Goal: Navigation & Orientation: Find specific page/section

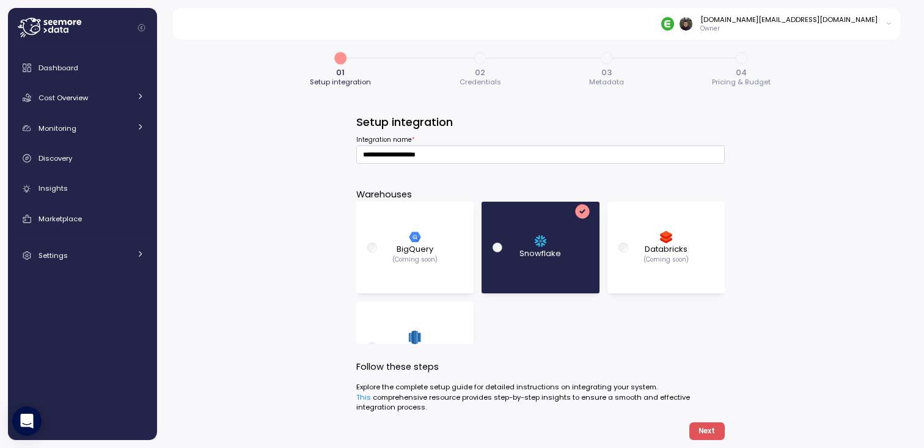
click at [294, 237] on div "**********" at bounding box center [540, 240] width 767 height 416
click at [90, 70] on div "Dashboard" at bounding box center [91, 68] width 106 height 12
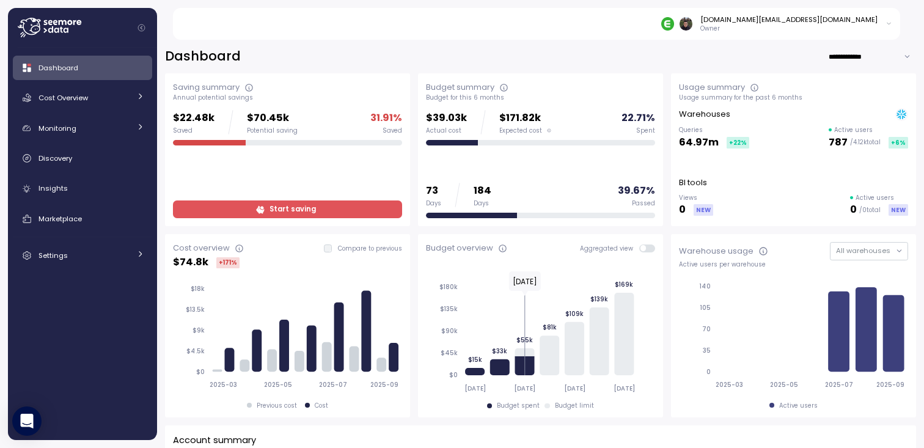
click at [408, 39] on div "[DOMAIN_NAME][EMAIL_ADDRESS][DOMAIN_NAME] Owner" at bounding box center [544, 24] width 714 height 32
click at [60, 140] on div "Dashboard Cost Overview Compute Workloads Storage Cloud Services Clustering col…" at bounding box center [82, 162] width 139 height 212
click at [65, 169] on link "Discovery" at bounding box center [82, 158] width 139 height 24
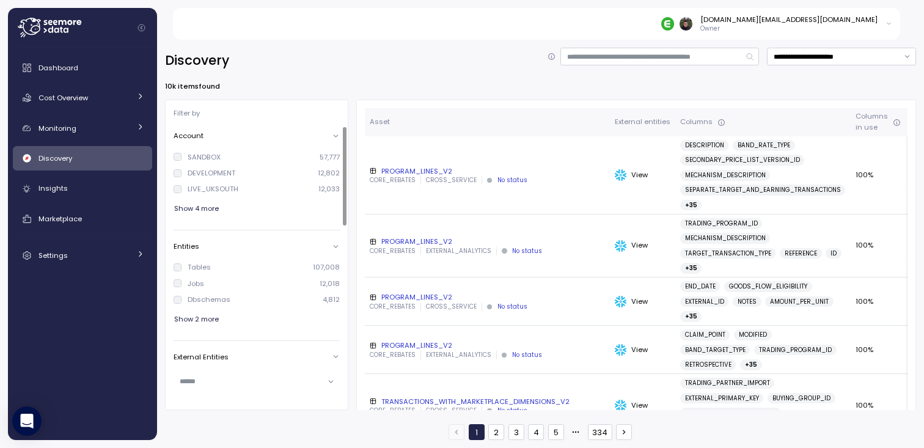
click at [351, 73] on div "**********" at bounding box center [540, 61] width 751 height 26
click at [82, 188] on div "Insights" at bounding box center [91, 188] width 106 height 12
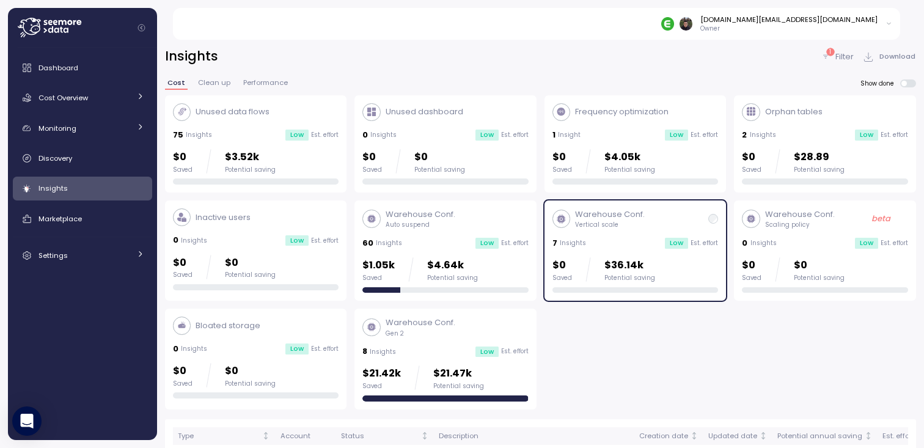
click at [565, 335] on div "Unused data flows 75 Insights Low Est. effort $0 Saved $3.52k Potential saving …" at bounding box center [540, 252] width 751 height 314
click at [566, 344] on div "Unused data flows 75 Insights Low Est. effort $0 Saved $3.52k Potential saving …" at bounding box center [540, 252] width 751 height 314
click at [571, 361] on div "Unused data flows 75 Insights Low Est. effort $0 Saved $3.52k Potential saving …" at bounding box center [540, 252] width 751 height 314
click at [575, 350] on div "Unused data flows 75 Insights Low Est. effort $0 Saved $3.52k Potential saving …" at bounding box center [540, 252] width 751 height 314
click at [100, 207] on link "Marketplace" at bounding box center [82, 219] width 139 height 24
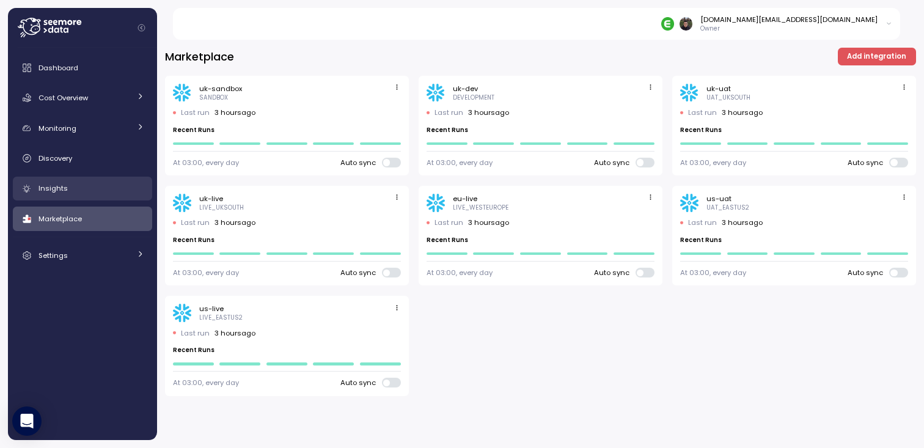
click at [93, 189] on div "Insights" at bounding box center [91, 188] width 106 height 12
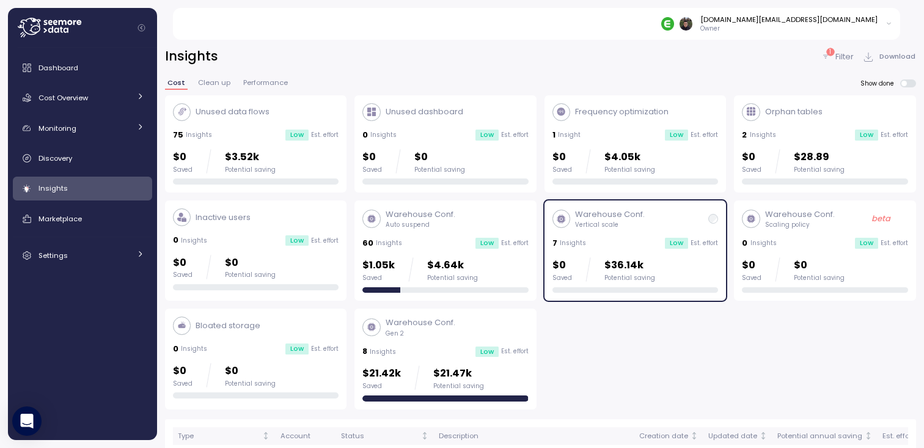
click at [603, 331] on div "Unused data flows 75 Insights Low Est. effort $0 Saved $3.52k Potential saving …" at bounding box center [540, 252] width 751 height 314
click at [582, 340] on div "Unused data flows 75 Insights Low Est. effort $0 Saved $3.52k Potential saving …" at bounding box center [540, 252] width 751 height 314
click at [87, 53] on div "Dashboard Cost Overview Compute Workloads Storage Cloud Services Clustering col…" at bounding box center [82, 244] width 149 height 392
click at [87, 59] on link "Dashboard" at bounding box center [82, 68] width 139 height 24
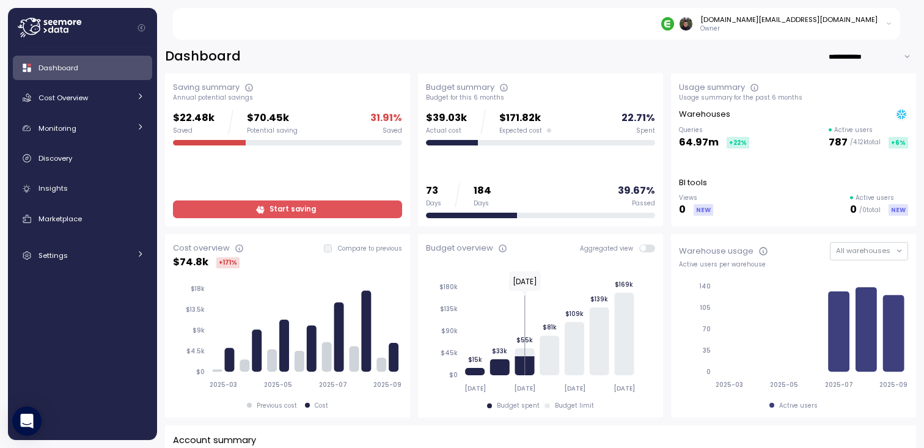
click at [410, 58] on div "**********" at bounding box center [540, 57] width 751 height 18
click at [414, 51] on div "**********" at bounding box center [540, 57] width 751 height 18
click at [412, 59] on div "**********" at bounding box center [540, 57] width 751 height 18
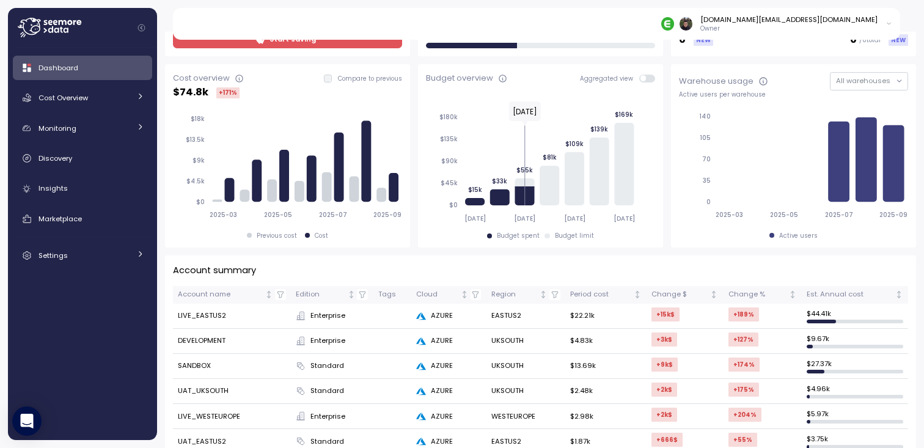
scroll to position [210, 0]
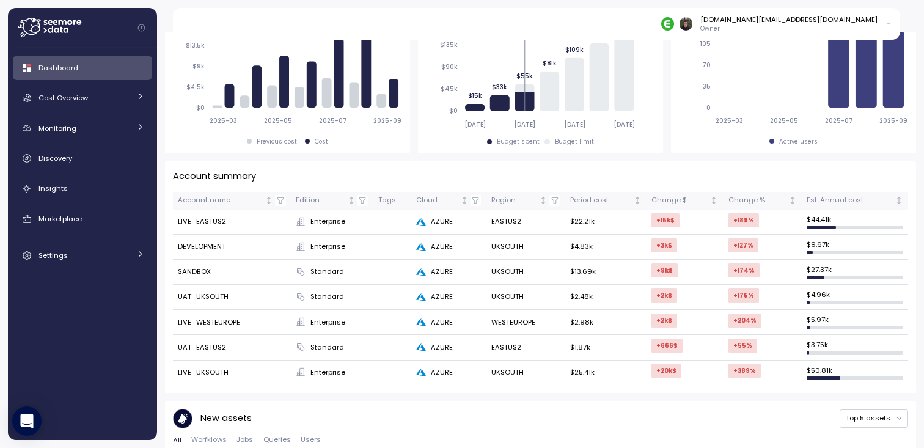
scroll to position [266, 0]
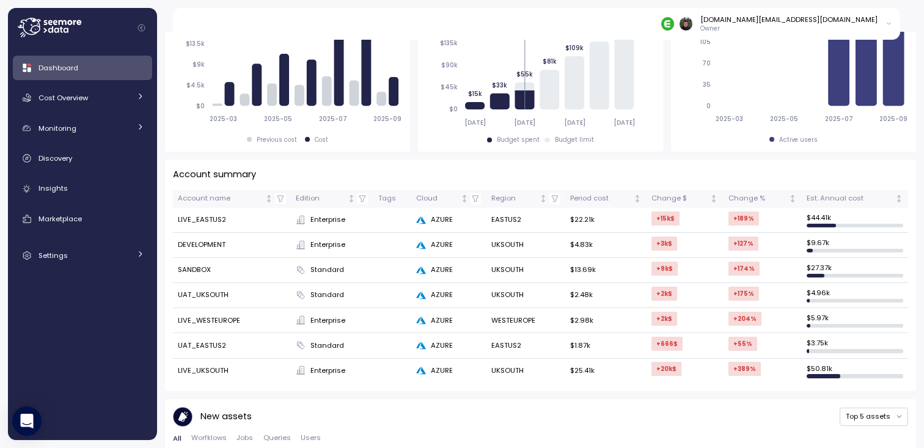
click at [411, 152] on div "Saving summary Annual potential savings $22.48k Saved $70.45k Potential saving …" at bounding box center [540, 446] width 751 height 1277
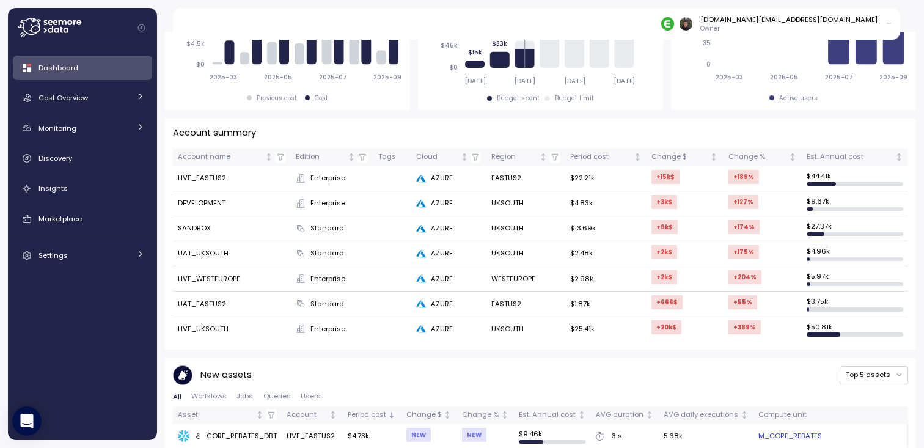
scroll to position [250, 0]
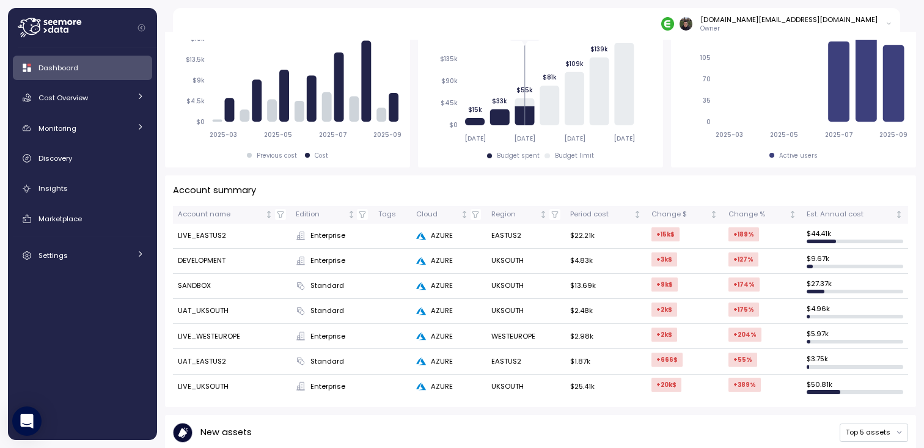
click at [530, 178] on div "Account summary Account name Edition Tags Cloud Region Period cost Change $ Cha…" at bounding box center [540, 290] width 751 height 231
click at [95, 92] on div "Cost Overview" at bounding box center [84, 98] width 92 height 12
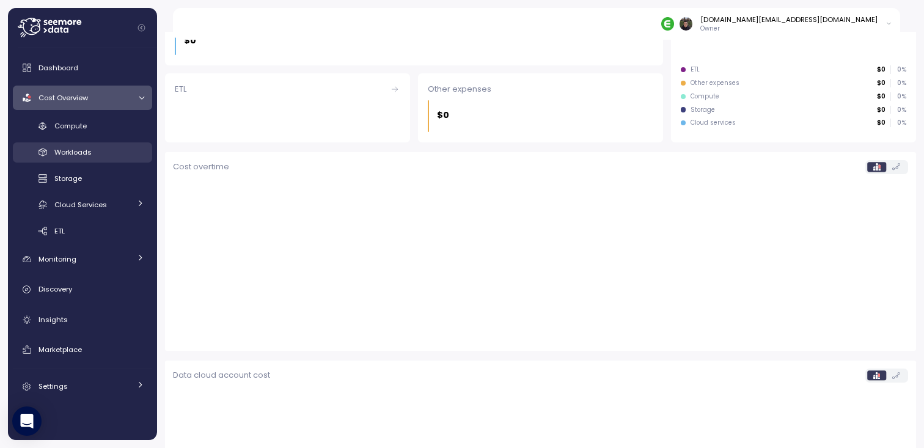
click at [87, 142] on link "Workloads" at bounding box center [82, 152] width 139 height 20
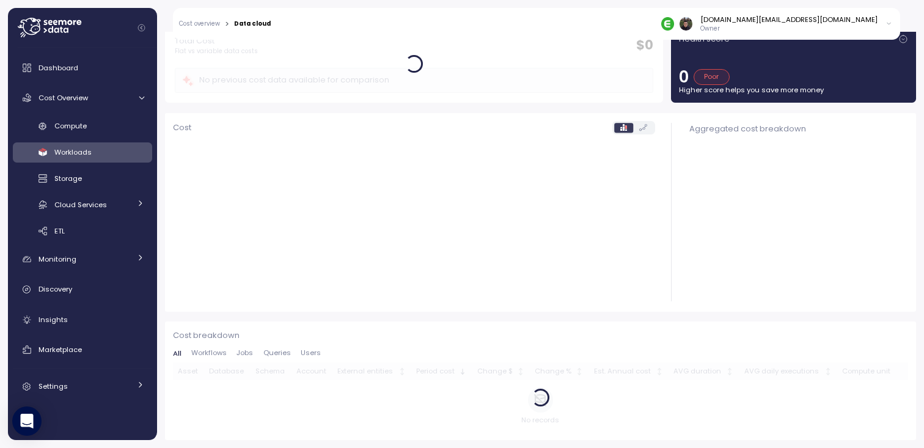
scroll to position [74, 0]
click at [84, 174] on div "Storage" at bounding box center [99, 178] width 90 height 12
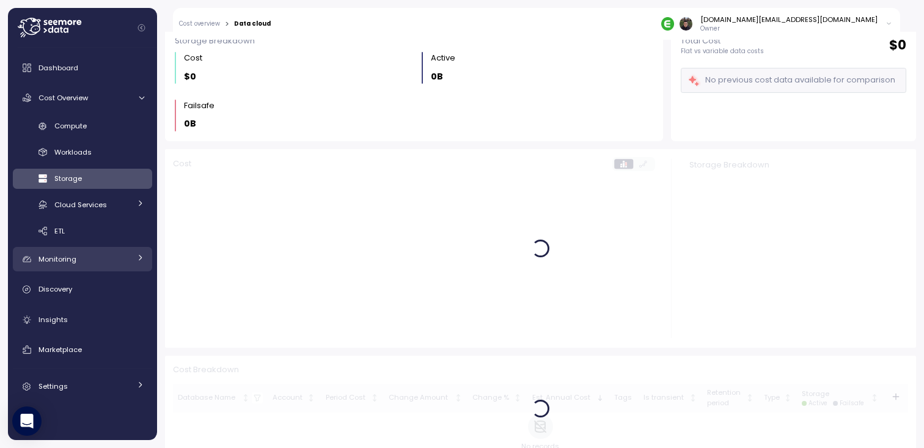
click at [77, 262] on div "Monitoring" at bounding box center [84, 259] width 92 height 12
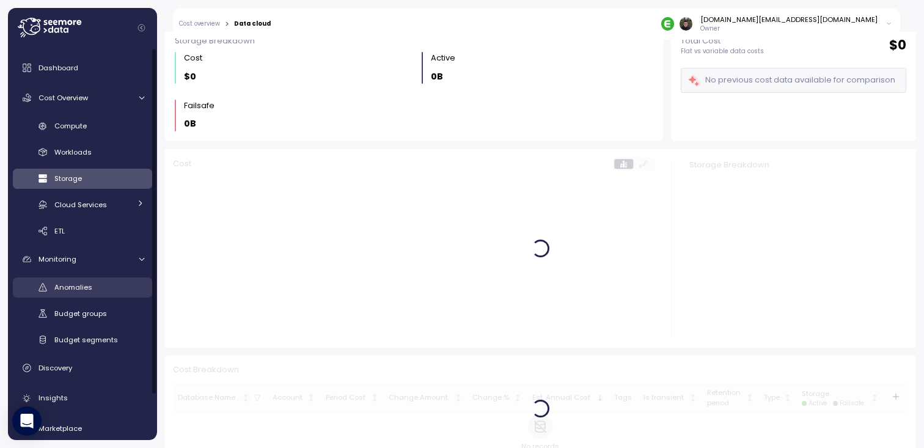
click at [79, 287] on span "Anomalies" at bounding box center [73, 287] width 38 height 10
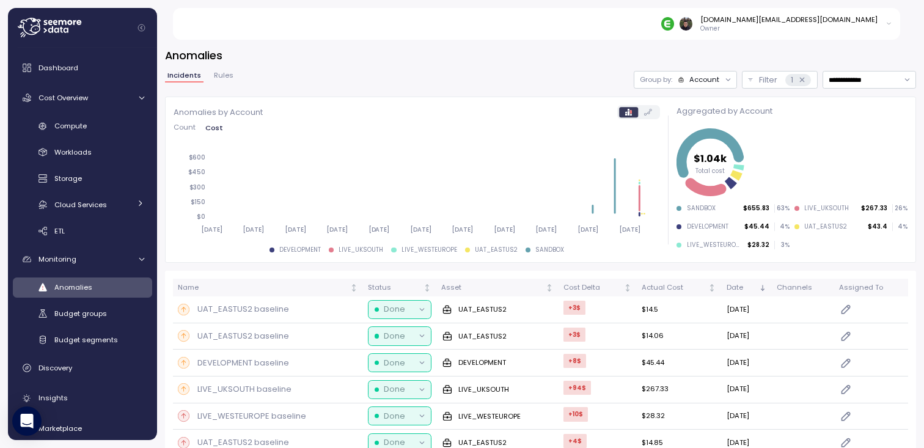
click at [538, 63] on div "**********" at bounding box center [540, 282] width 751 height 469
click at [477, 72] on div "**********" at bounding box center [540, 80] width 751 height 18
click at [558, 60] on h3 "Anomalies" at bounding box center [540, 55] width 751 height 15
click at [526, 63] on div "**********" at bounding box center [540, 282] width 751 height 469
click at [497, 64] on div "**********" at bounding box center [540, 282] width 751 height 469
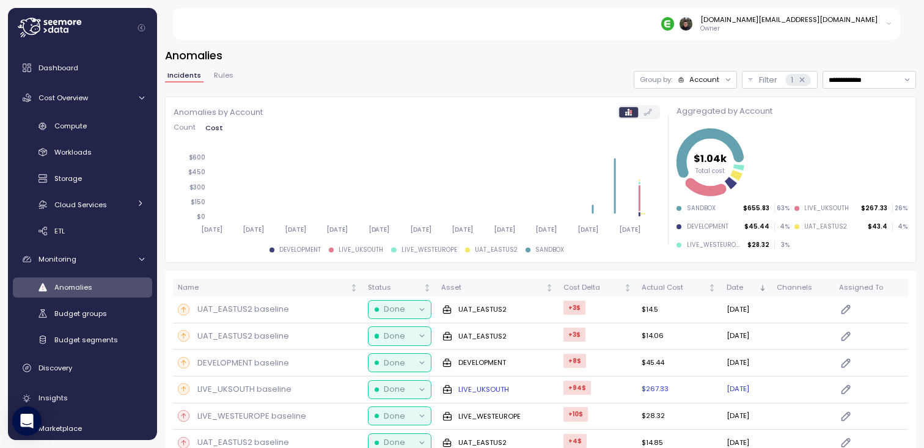
scroll to position [75, 0]
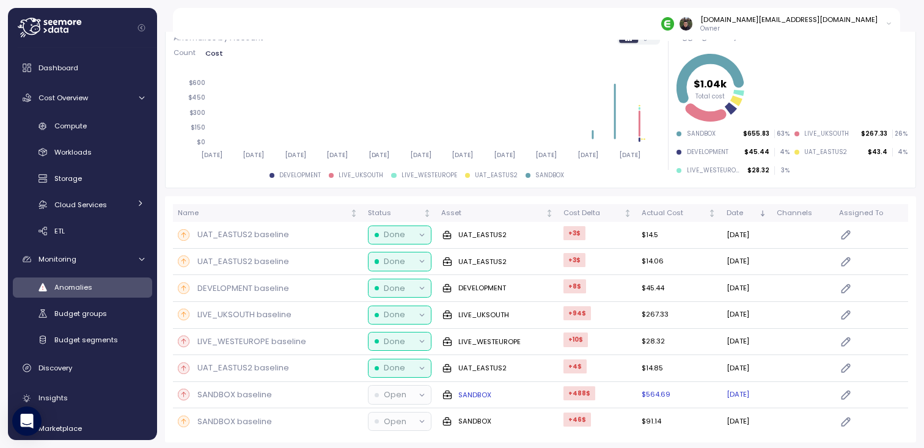
click at [249, 390] on p "SANDBOX baseline" at bounding box center [234, 395] width 75 height 12
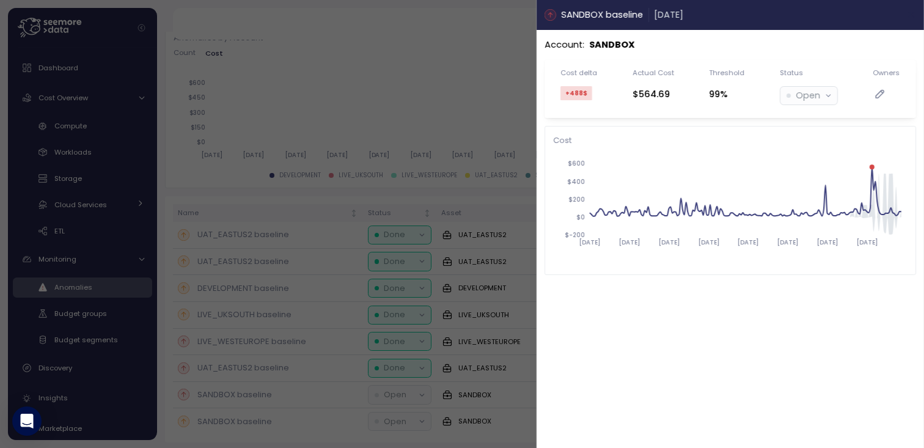
click at [913, 15] on icon "button" at bounding box center [912, 15] width 10 height 10
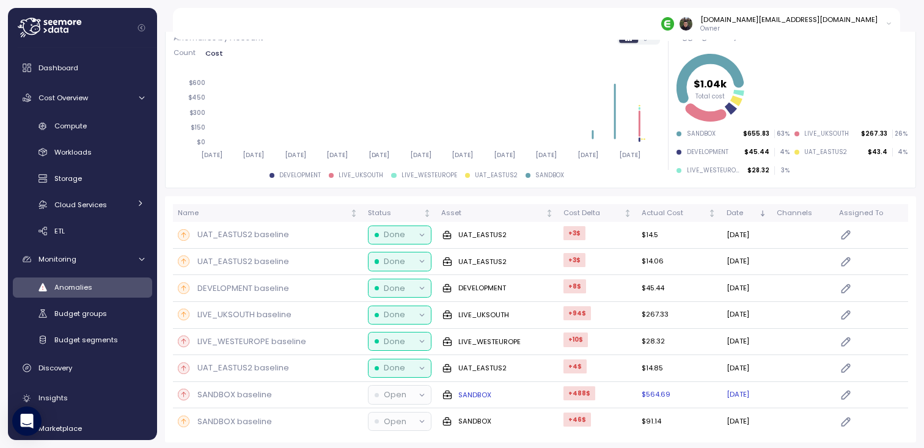
click at [254, 394] on p "SANDBOX baseline" at bounding box center [234, 395] width 75 height 12
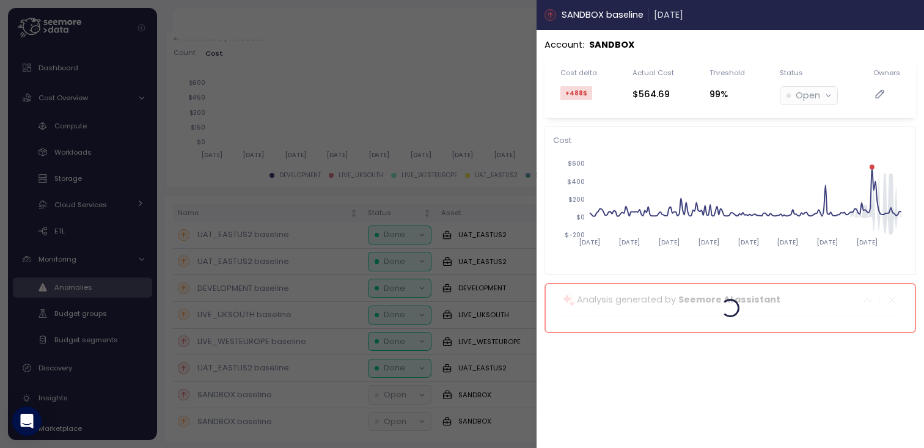
click at [910, 19] on icon "button" at bounding box center [912, 15] width 10 height 10
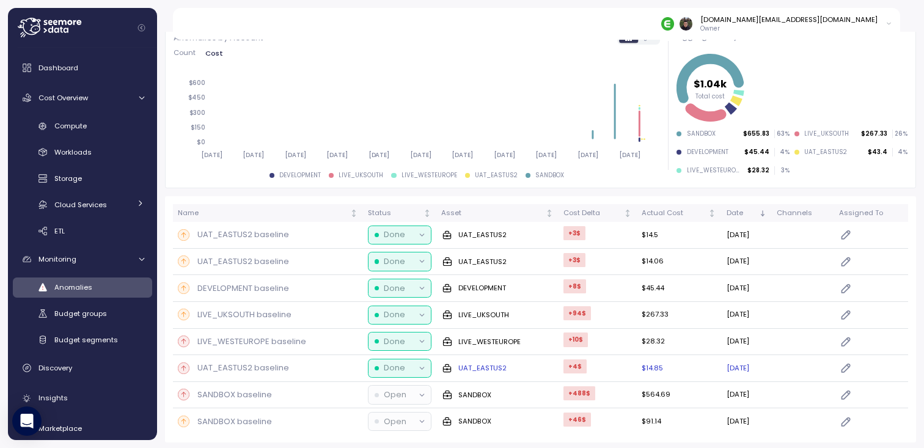
click at [225, 364] on p "UAT_EASTUS2 baseline" at bounding box center [243, 368] width 92 height 12
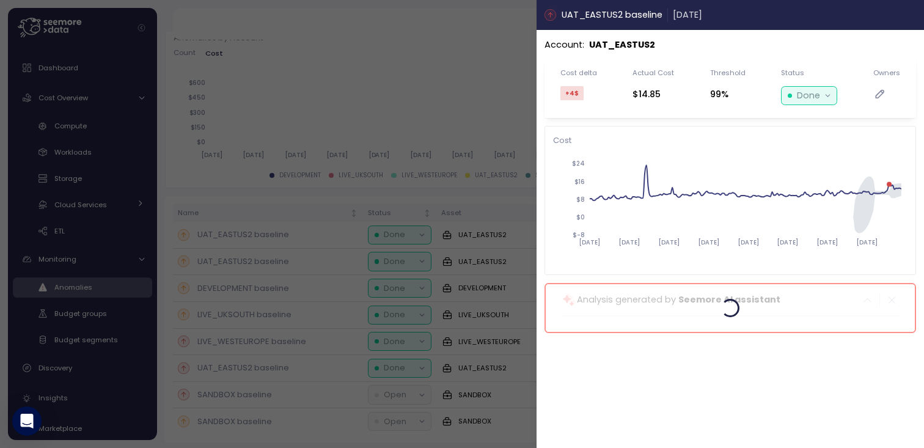
click at [912, 20] on button "button" at bounding box center [911, 15] width 14 height 14
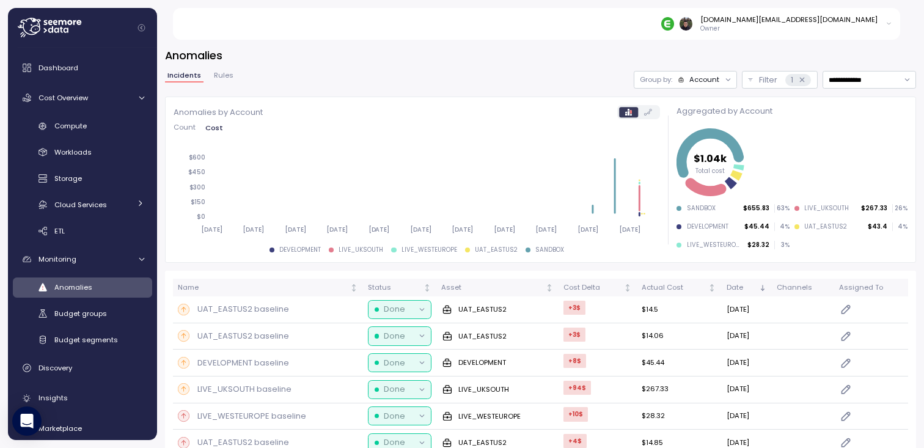
click at [533, 42] on div "**********" at bounding box center [540, 240] width 767 height 416
click at [425, 53] on h3 "Anomalies" at bounding box center [540, 55] width 751 height 15
click at [222, 76] on span "Rules" at bounding box center [224, 75] width 20 height 7
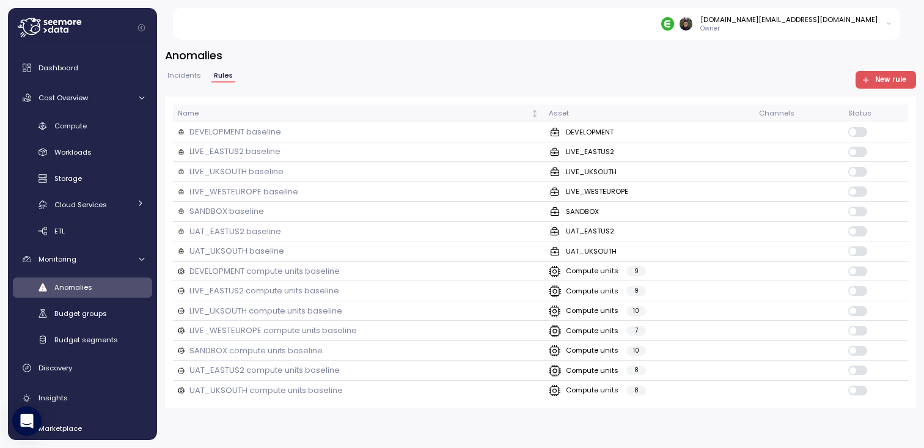
click at [298, 62] on h3 "Anomalies" at bounding box center [540, 55] width 751 height 15
click at [304, 306] on p "LIVE_UKSOUTH compute units baseline" at bounding box center [265, 311] width 153 height 12
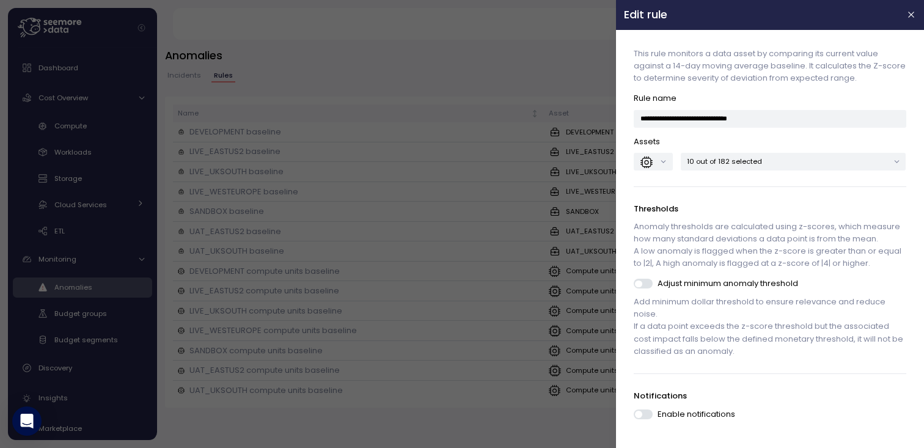
click at [507, 54] on div at bounding box center [462, 224] width 924 height 448
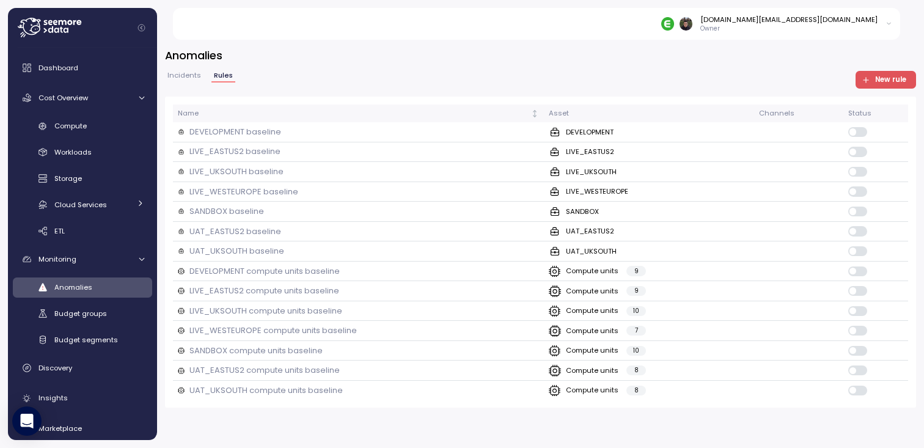
click at [419, 71] on div "Incidents Rules New rule" at bounding box center [540, 80] width 751 height 18
click at [230, 173] on p "LIVE_UKSOUTH baseline" at bounding box center [236, 172] width 94 height 12
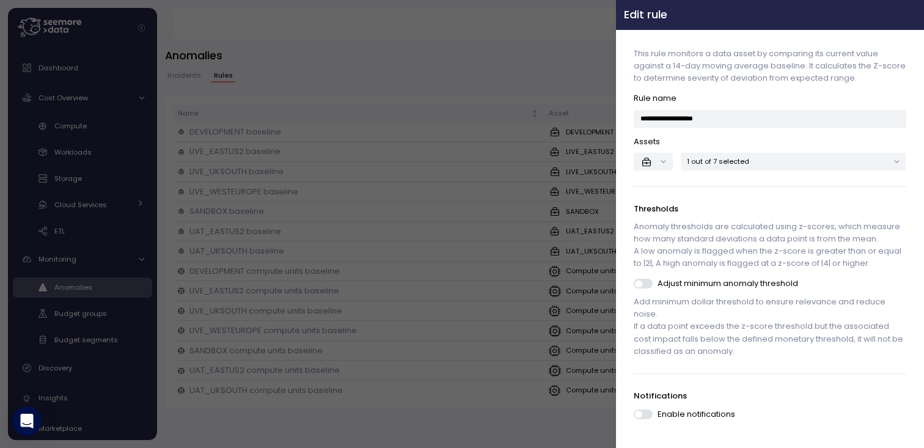
click at [908, 15] on icon "button" at bounding box center [912, 15] width 10 height 10
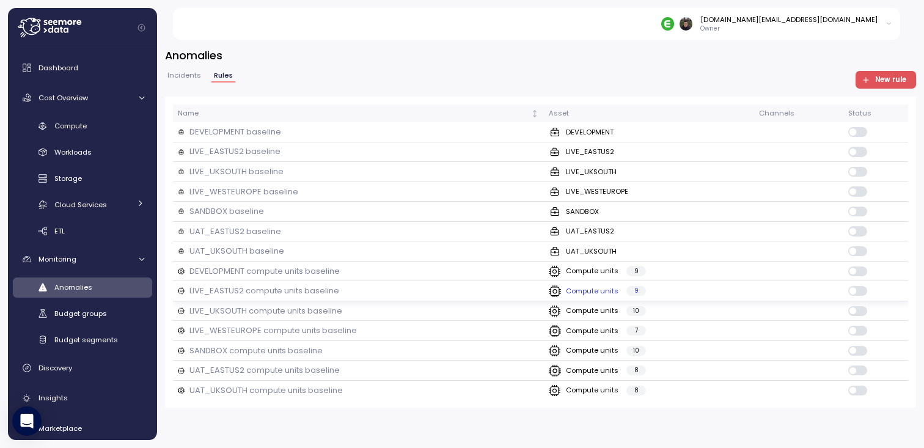
click at [285, 295] on td "LIVE_EASTUS2 compute units baseline" at bounding box center [358, 291] width 371 height 20
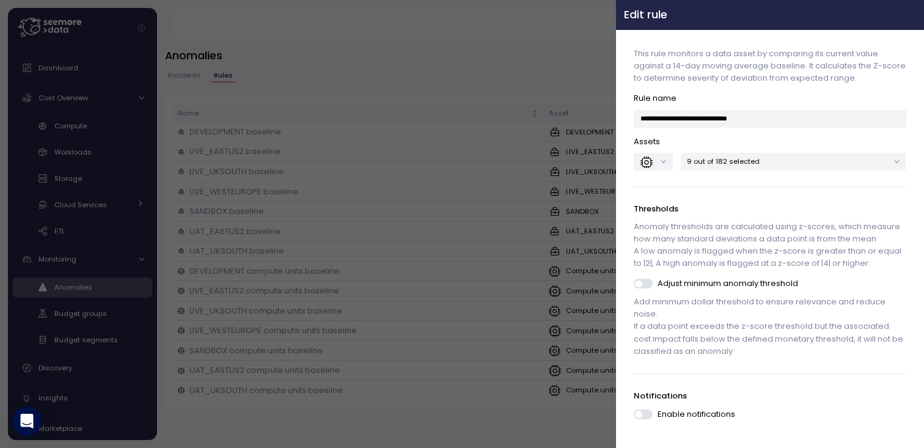
click at [909, 20] on button "button" at bounding box center [911, 15] width 14 height 14
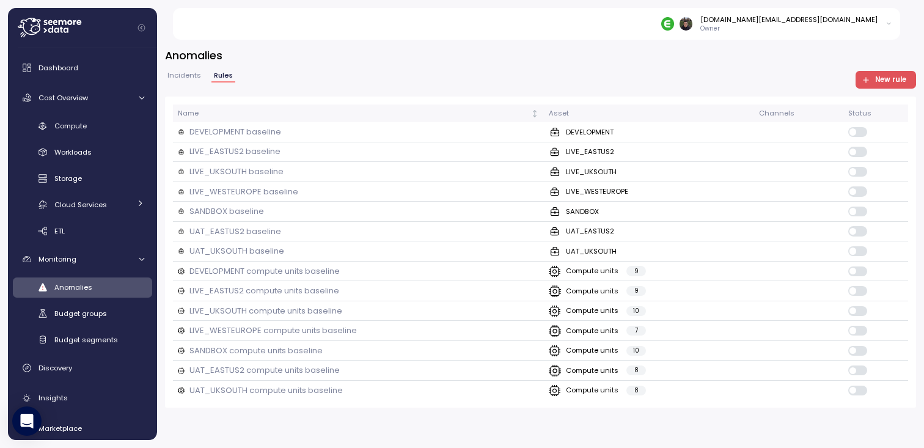
click at [188, 76] on span "Incidents" at bounding box center [184, 75] width 34 height 7
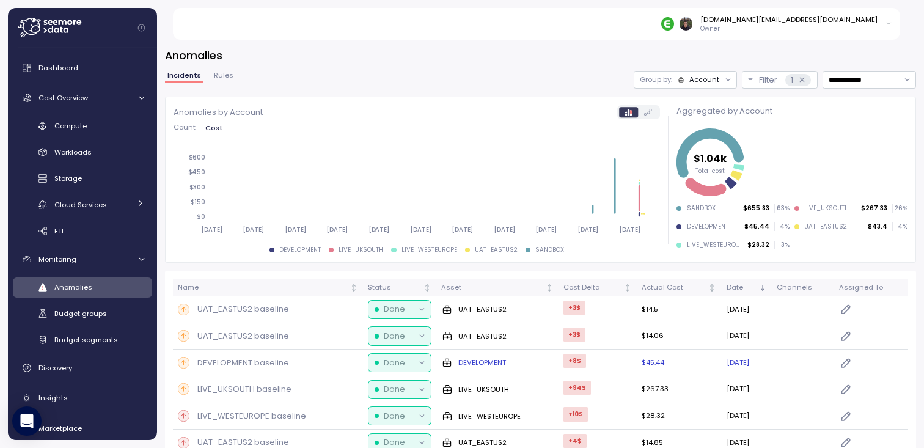
scroll to position [75, 0]
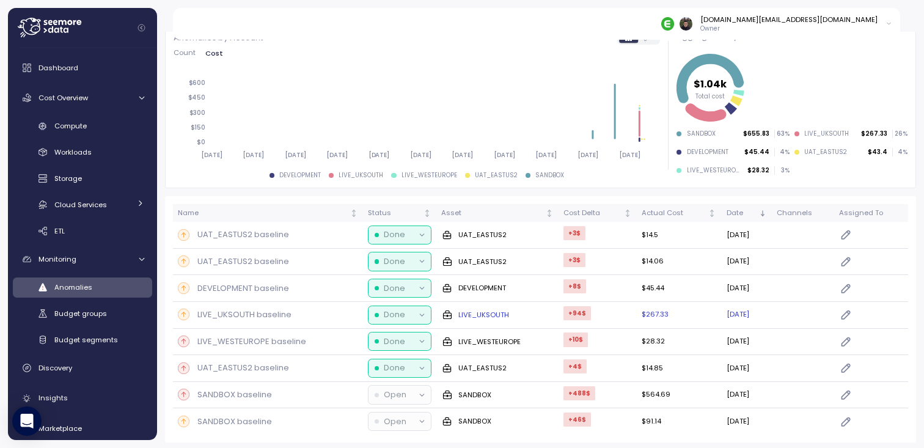
click at [263, 313] on p "LIVE_UKSOUTH baseline" at bounding box center [244, 315] width 94 height 12
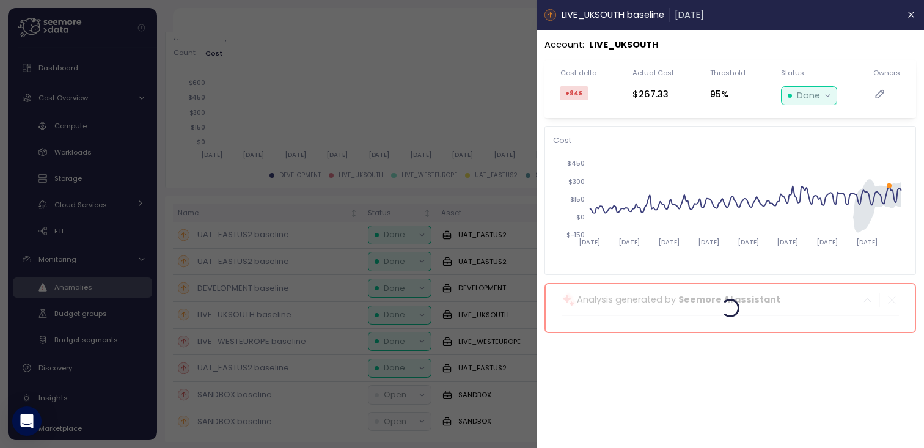
click at [605, 445] on div "Account : LIVE_UKSOUTH Cost delta +94 $ Actual Cost $267.33 Threshold 95% Statu…" at bounding box center [729, 239] width 387 height 418
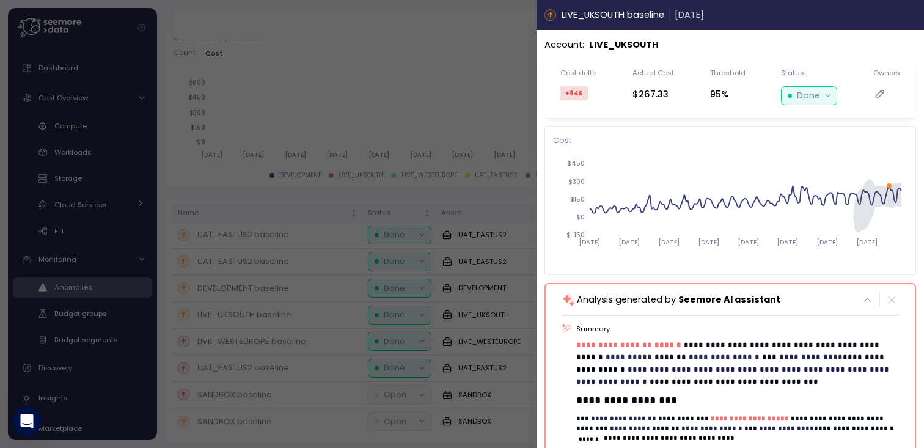
click at [907, 18] on icon "button" at bounding box center [912, 15] width 10 height 10
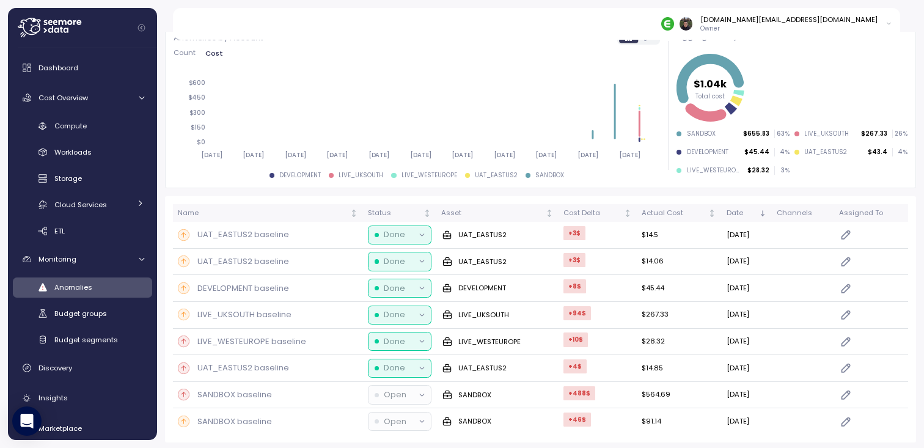
click at [319, 189] on div "Anomalies by Account Count Cost 2025-03-13 2025-03-30 2025-04-16 2025-05-03 202…" at bounding box center [540, 232] width 751 height 420
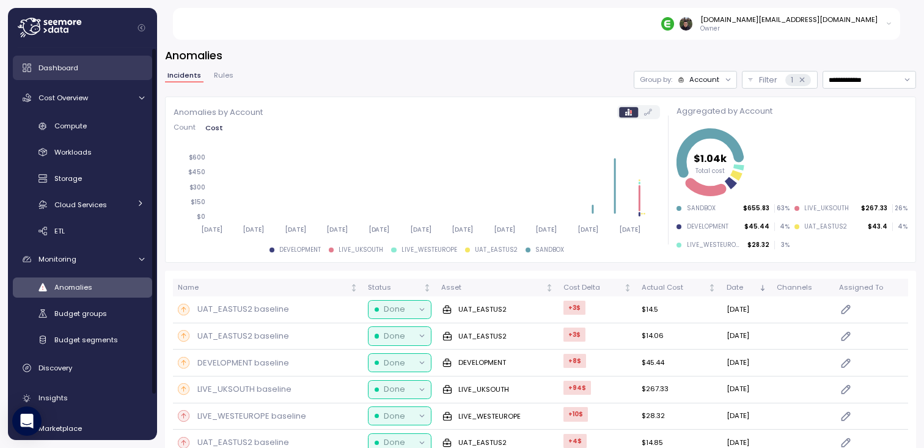
click at [61, 73] on span "Dashboard" at bounding box center [58, 68] width 40 height 10
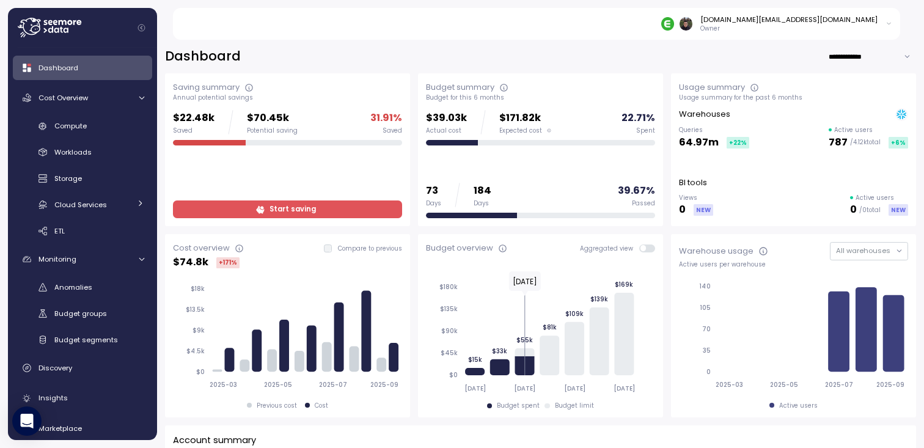
click at [399, 60] on div "**********" at bounding box center [540, 57] width 751 height 18
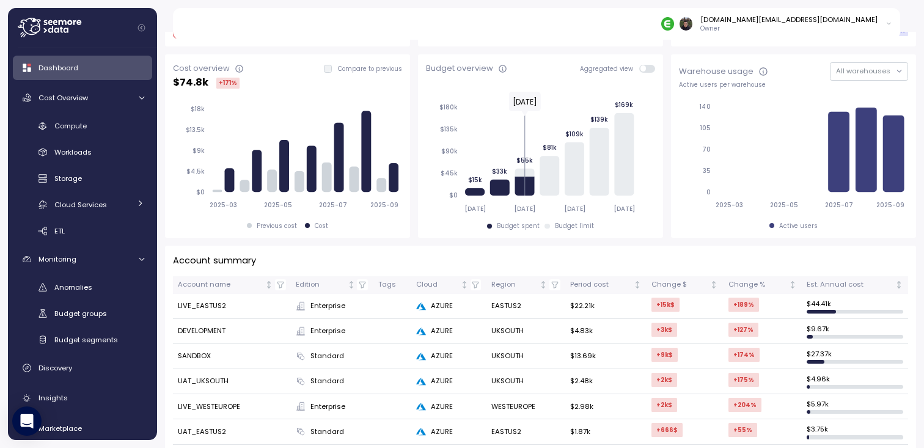
scroll to position [134, 0]
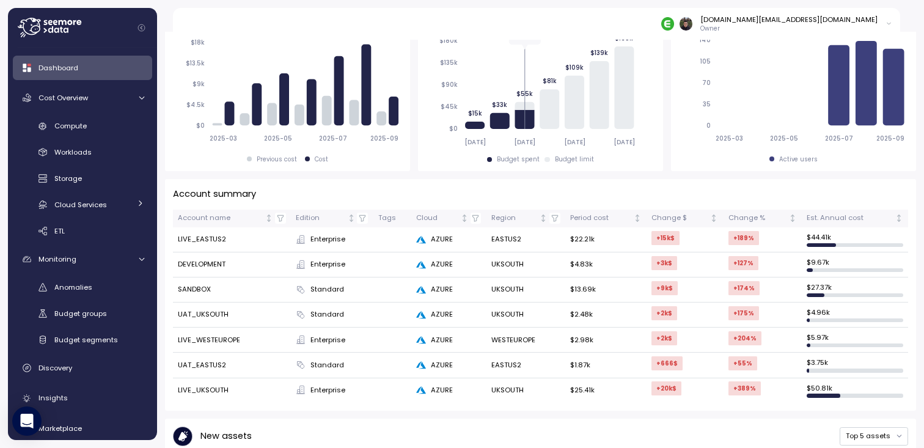
scroll to position [336, 0]
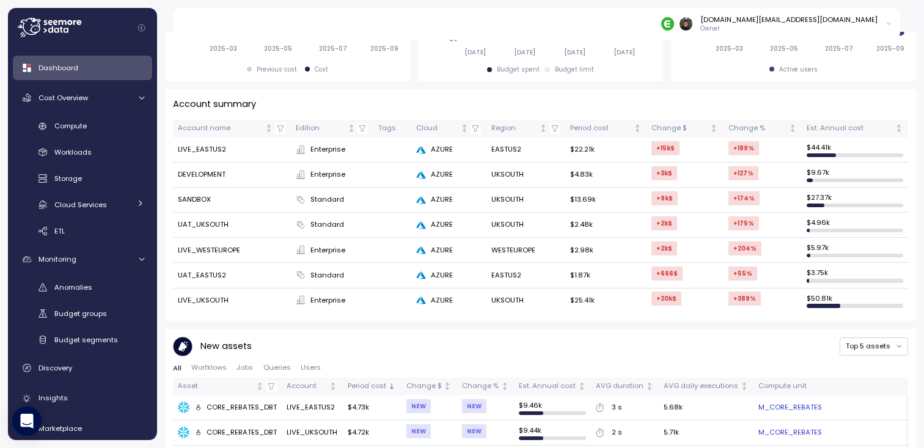
click at [413, 84] on div "Saving summary Annual potential savings $22.48k Saved $70.45k Potential saving …" at bounding box center [540, 375] width 751 height 1277
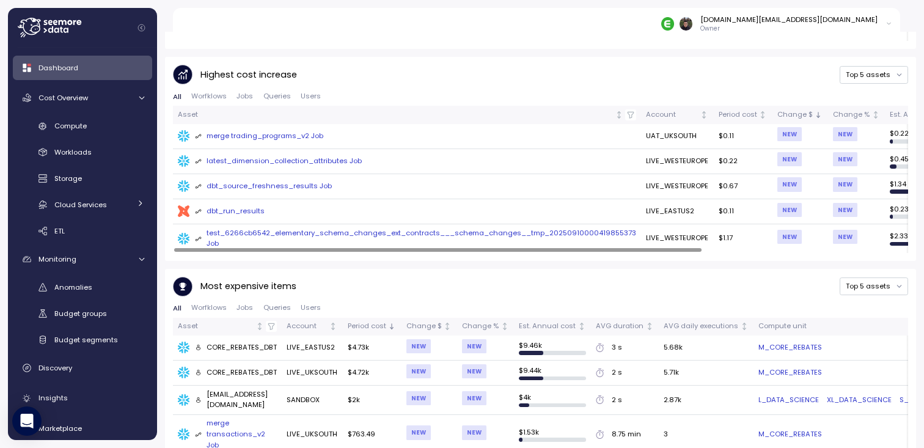
scroll to position [0, 0]
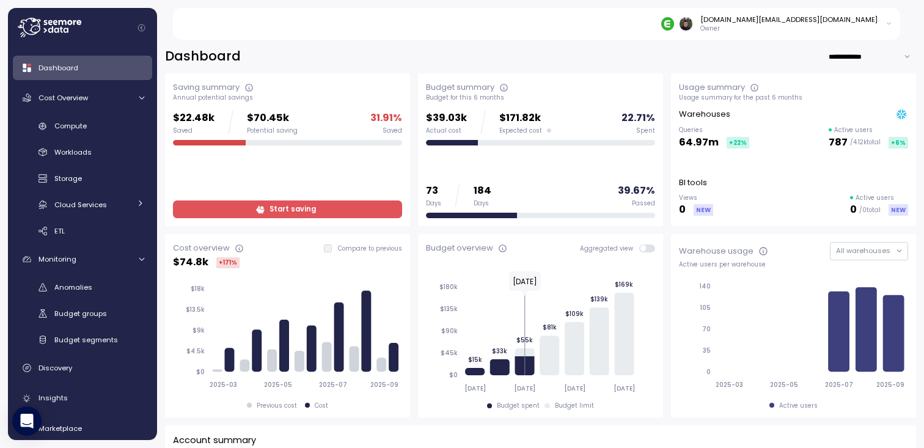
click at [408, 57] on div "**********" at bounding box center [540, 57] width 751 height 18
click at [406, 55] on div "**********" at bounding box center [540, 57] width 751 height 18
click at [412, 56] on div "**********" at bounding box center [540, 57] width 751 height 18
click at [410, 62] on div "**********" at bounding box center [540, 57] width 751 height 18
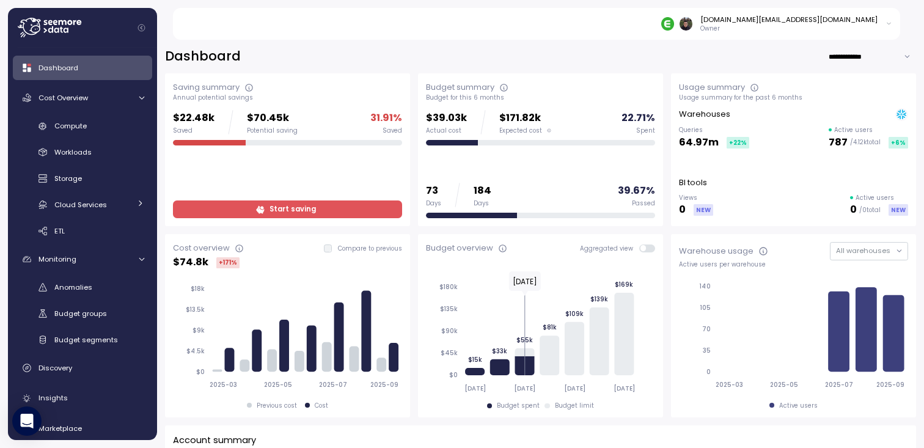
click at [414, 59] on div "**********" at bounding box center [540, 57] width 751 height 18
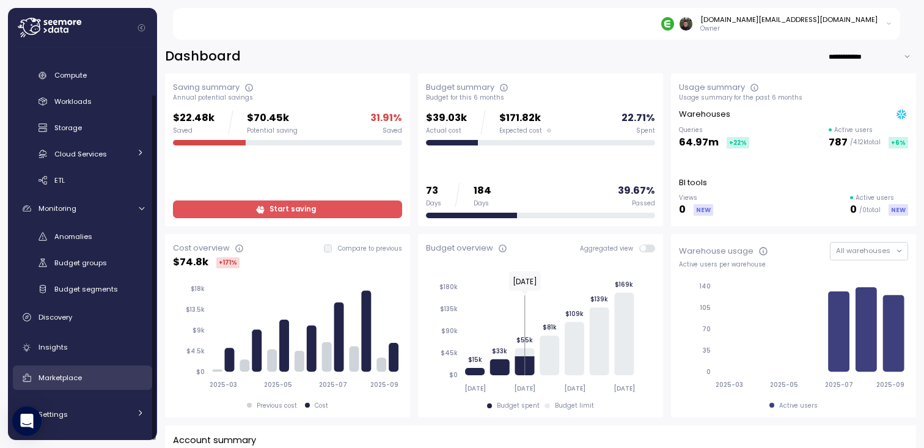
click at [85, 379] on div "Marketplace" at bounding box center [91, 378] width 106 height 12
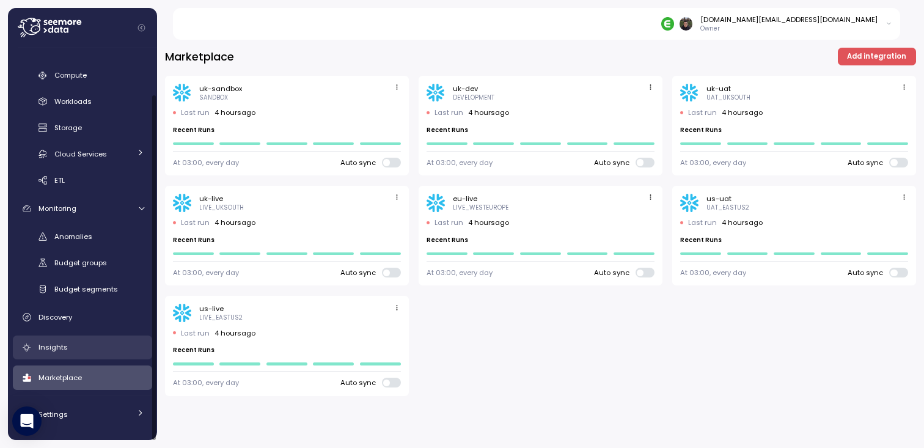
click at [88, 348] on div "Insights" at bounding box center [91, 347] width 106 height 12
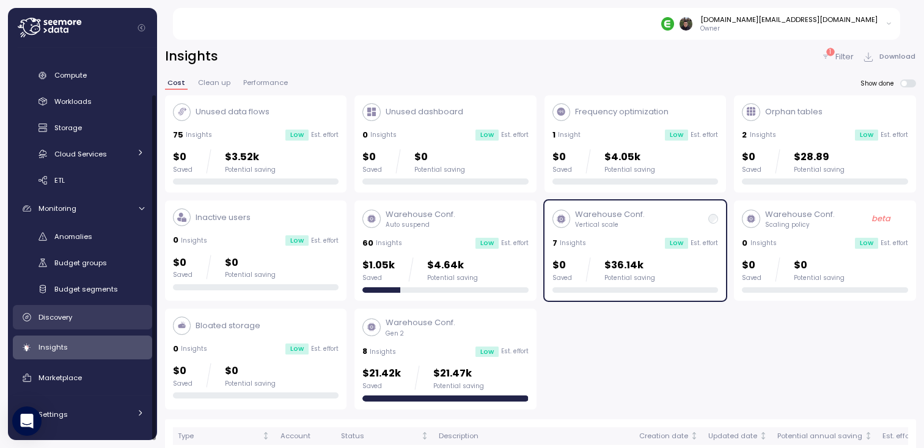
click at [90, 318] on div "Discovery" at bounding box center [91, 317] width 106 height 12
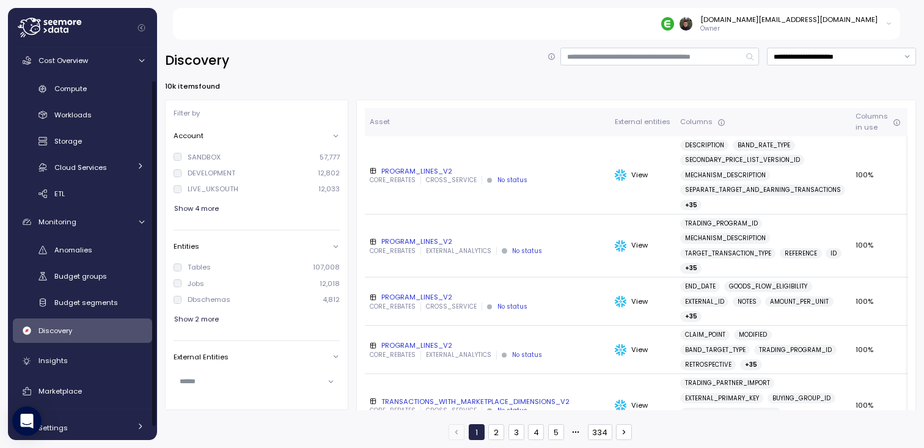
scroll to position [34, 0]
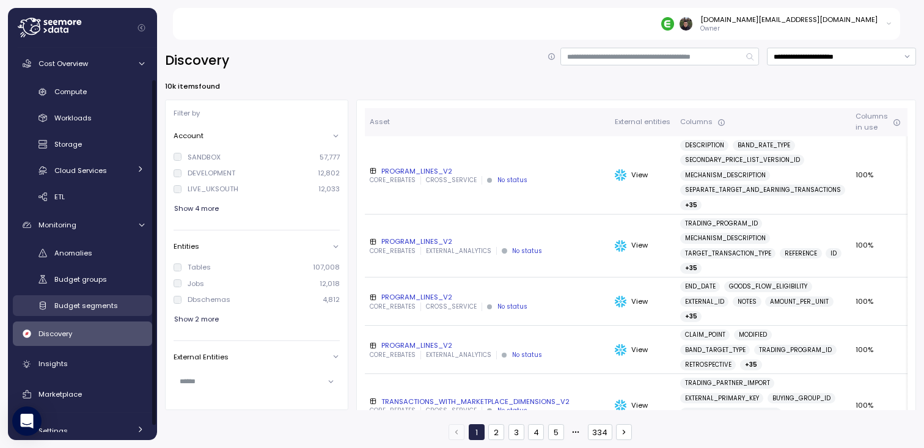
click at [97, 303] on span "Budget segments" at bounding box center [86, 306] width 64 height 10
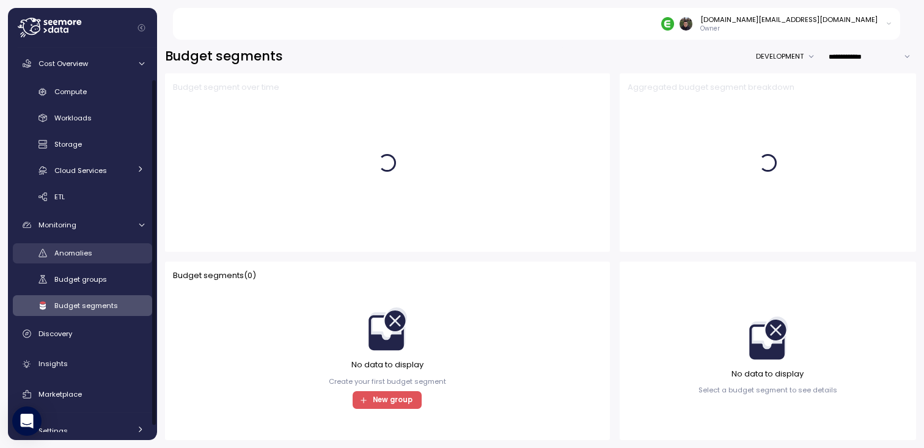
click at [93, 257] on div "Anomalies" at bounding box center [99, 253] width 90 height 12
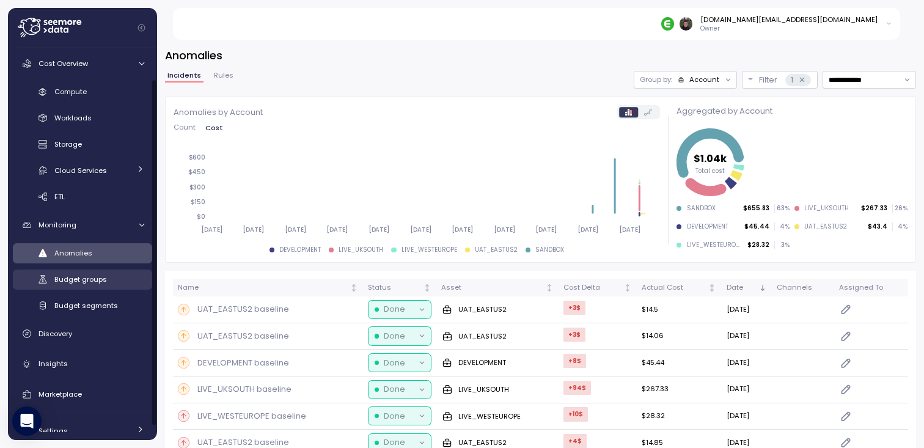
click at [90, 281] on span "Budget groups" at bounding box center [80, 279] width 53 height 10
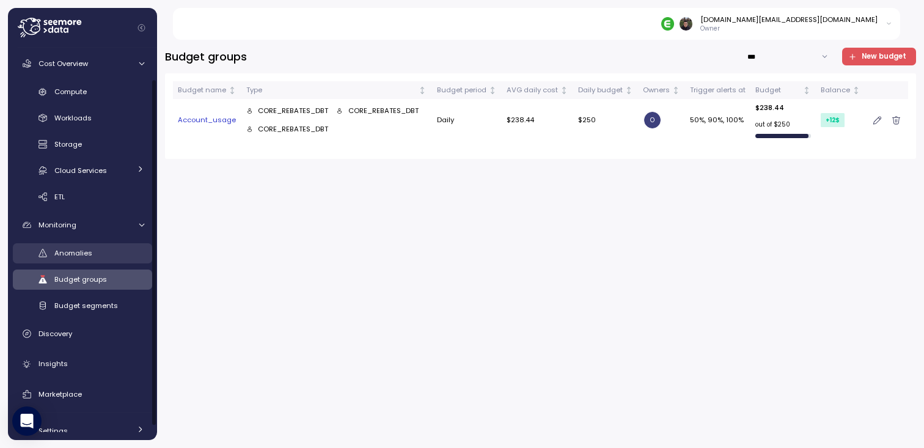
click at [89, 258] on div "Anomalies" at bounding box center [99, 253] width 90 height 12
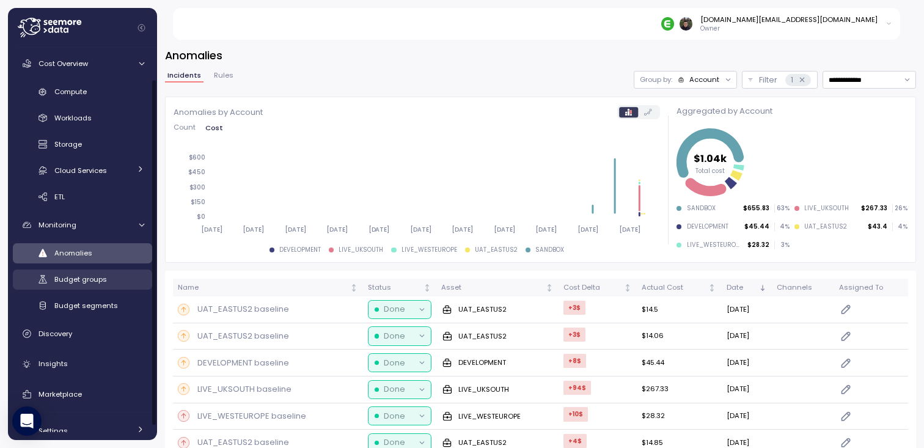
click at [88, 282] on span "Budget groups" at bounding box center [80, 279] width 53 height 10
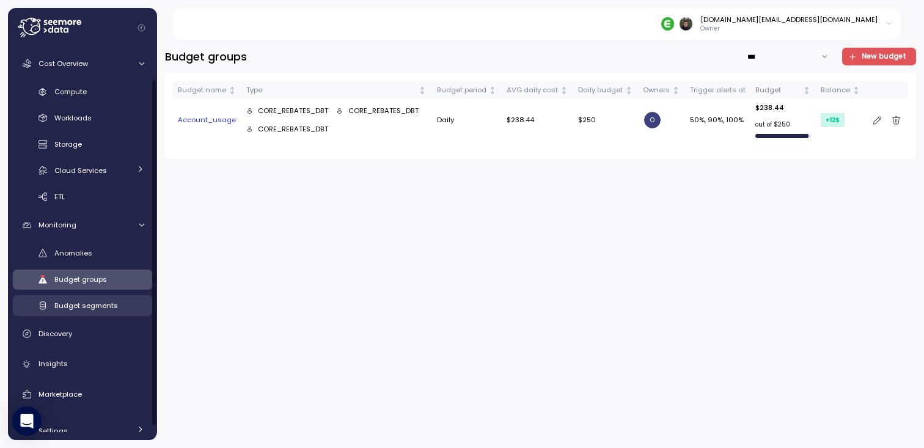
click at [86, 307] on span "Budget segments" at bounding box center [86, 306] width 64 height 10
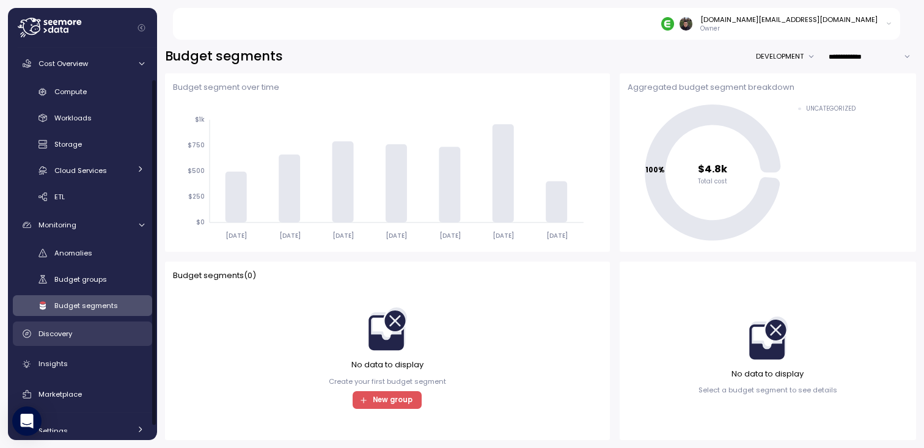
click at [82, 332] on div "Discovery" at bounding box center [91, 334] width 106 height 12
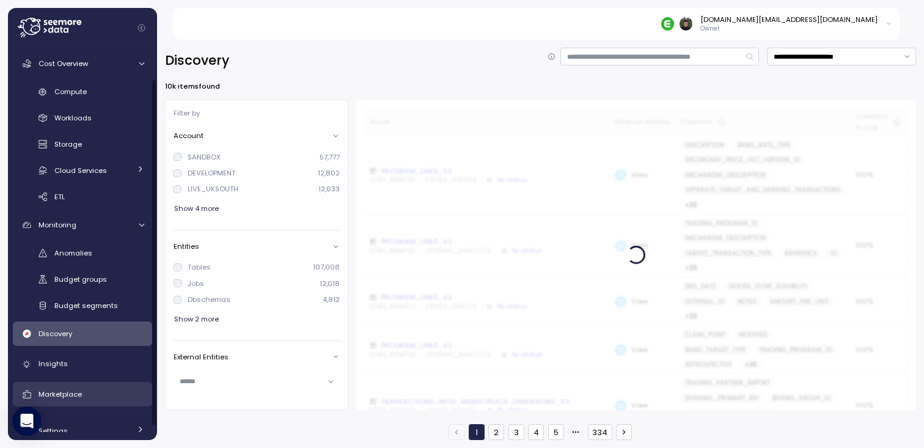
click at [79, 386] on link "Marketplace" at bounding box center [82, 394] width 139 height 24
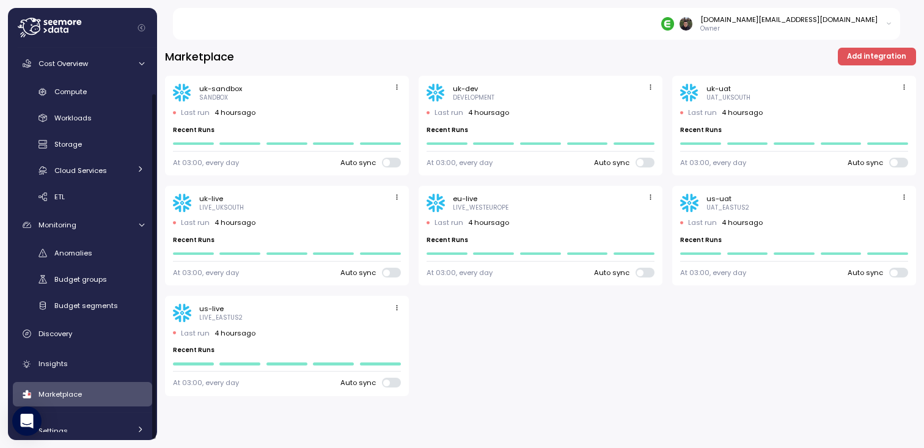
scroll to position [51, 0]
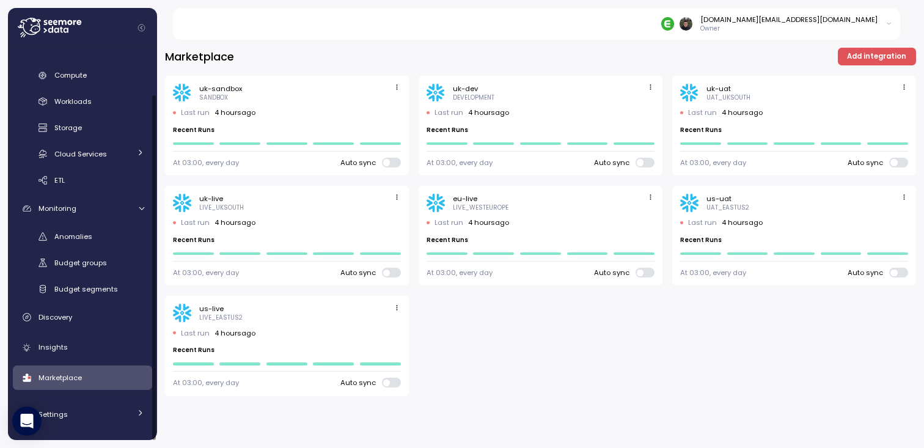
click at [81, 430] on div "Dashboard Cost Overview Compute Workloads Storage Cloud Services Clustering col…" at bounding box center [82, 244] width 139 height 376
click at [85, 417] on div "Settings" at bounding box center [84, 414] width 92 height 12
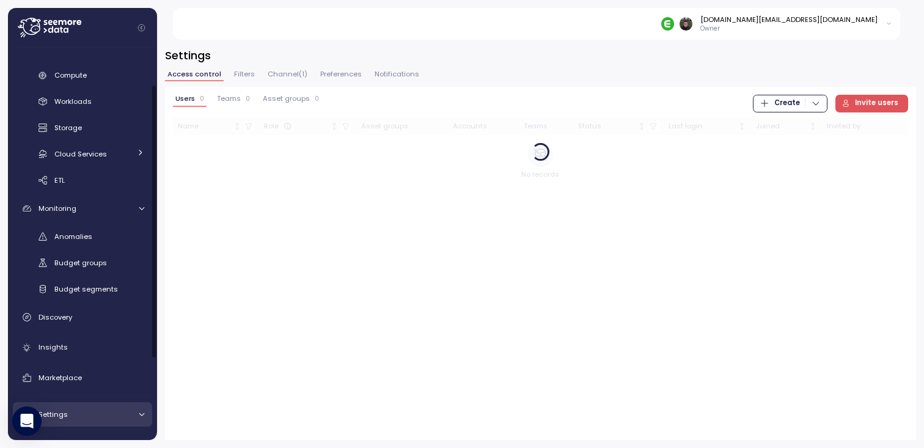
scroll to position [181, 0]
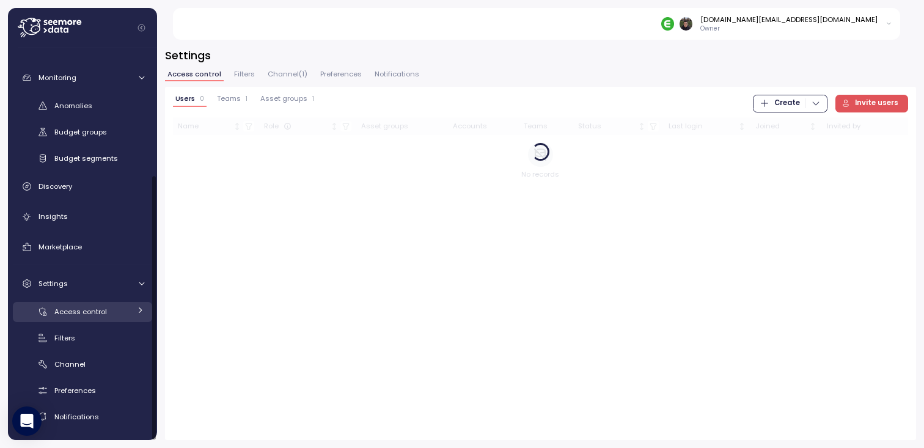
click at [97, 319] on link "Access control" at bounding box center [82, 312] width 139 height 20
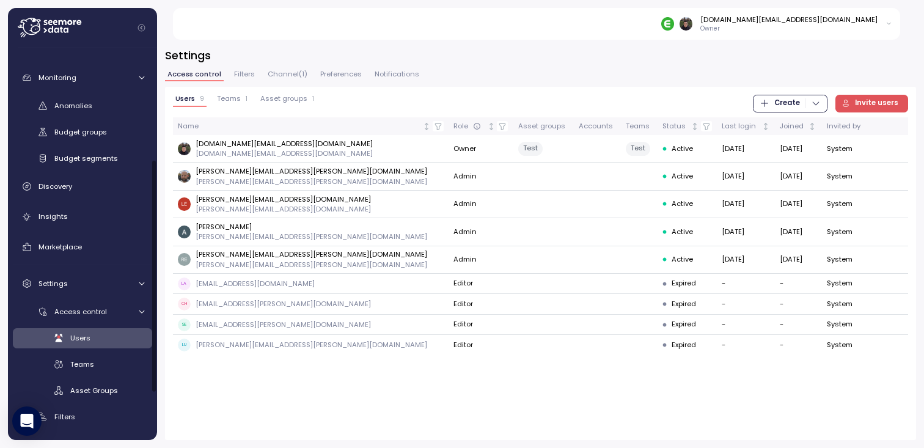
click at [248, 381] on div "Users 9 Teams 1 Asset groups 1 Create Invite users Name Role Asset groups Accou…" at bounding box center [540, 263] width 751 height 353
click at [272, 79] on button "Channel ( 1 )" at bounding box center [287, 76] width 45 height 10
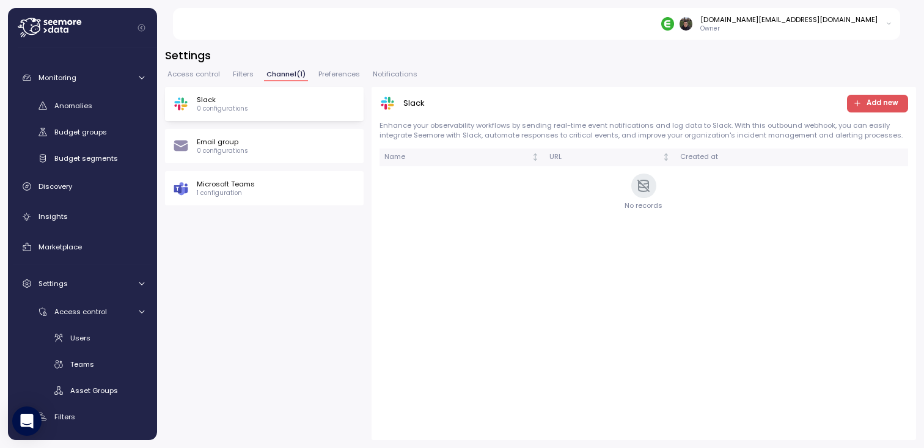
click at [238, 72] on span "Filters" at bounding box center [243, 74] width 21 height 7
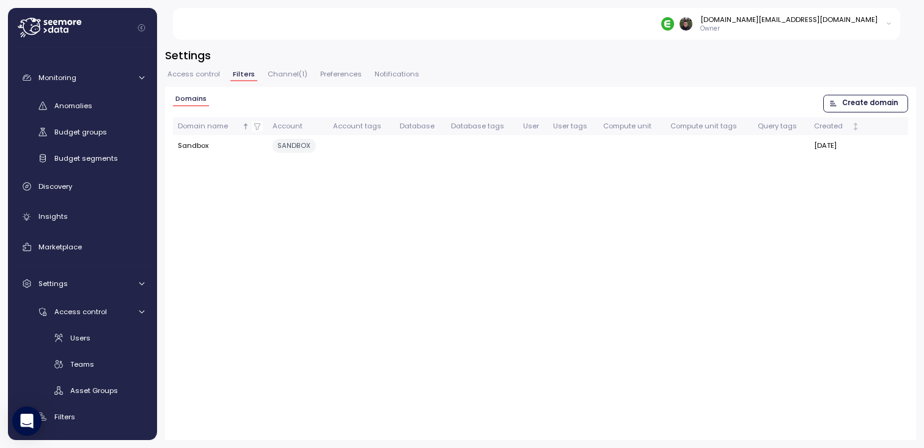
click at [372, 68] on div "Settings Access control Filters Channel ( 1 ) Preferences Notifications Domains…" at bounding box center [540, 244] width 751 height 392
click at [378, 73] on span "Notifications" at bounding box center [397, 74] width 45 height 7
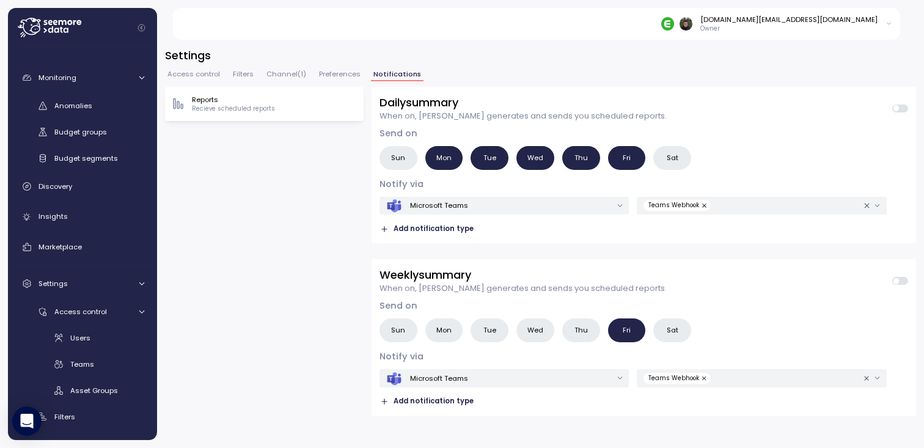
click at [326, 75] on span "Preferences" at bounding box center [340, 74] width 42 height 7
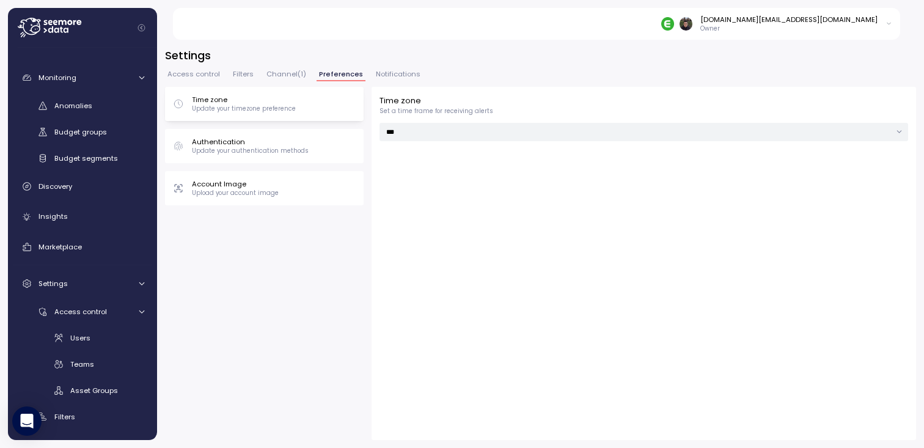
click at [402, 72] on span "Notifications" at bounding box center [398, 74] width 45 height 7
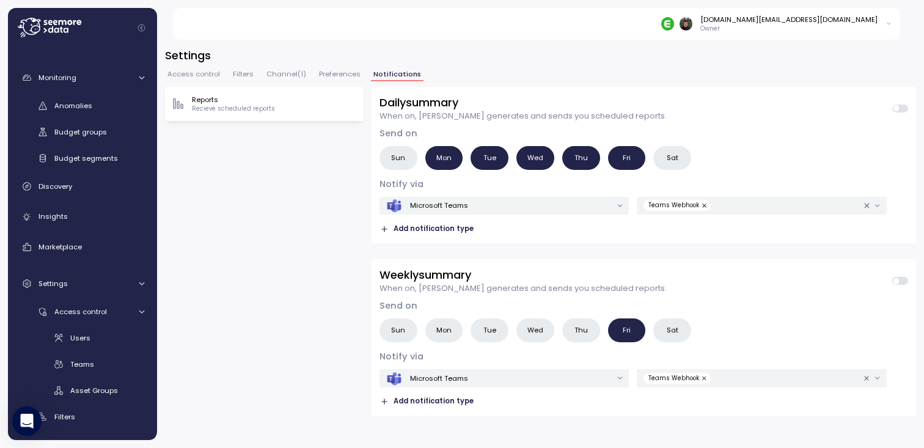
click at [323, 74] on span "Preferences" at bounding box center [340, 74] width 42 height 7
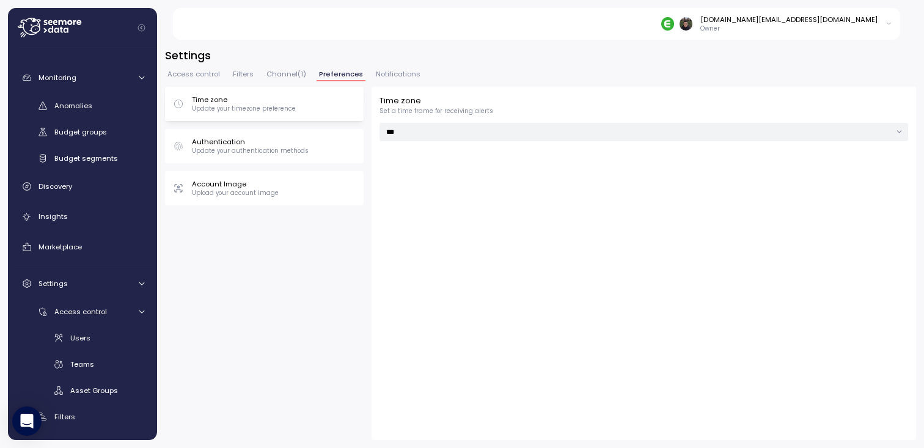
click at [203, 79] on button "Access control" at bounding box center [193, 76] width 57 height 10
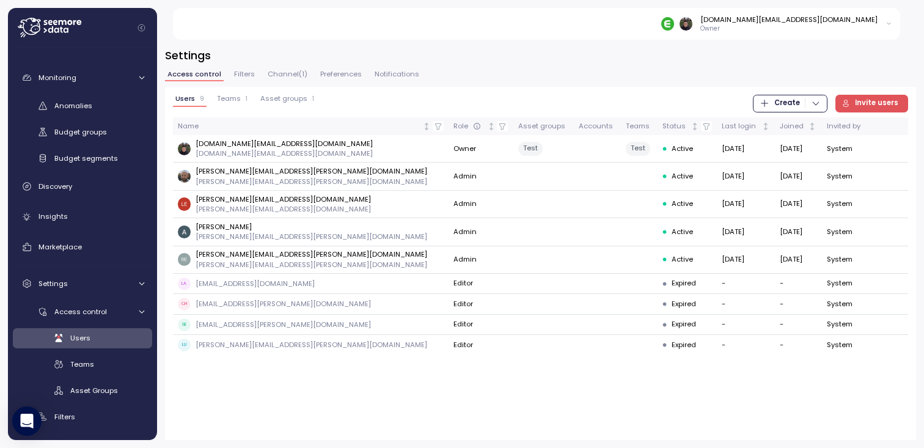
click at [306, 401] on div "Users 9 Teams 1 Asset groups 1 Create Invite users Name Role Asset groups Accou…" at bounding box center [540, 263] width 751 height 353
click at [288, 102] on span "Asset groups" at bounding box center [283, 98] width 47 height 7
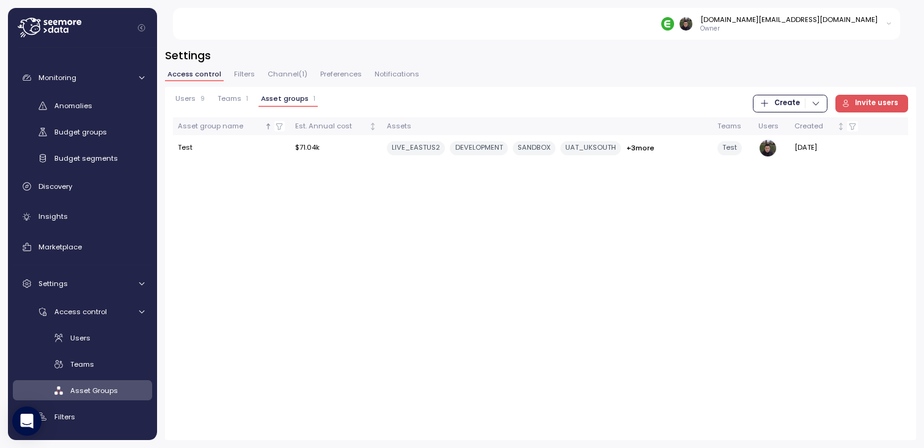
click at [233, 102] on span "Teams" at bounding box center [230, 98] width 24 height 7
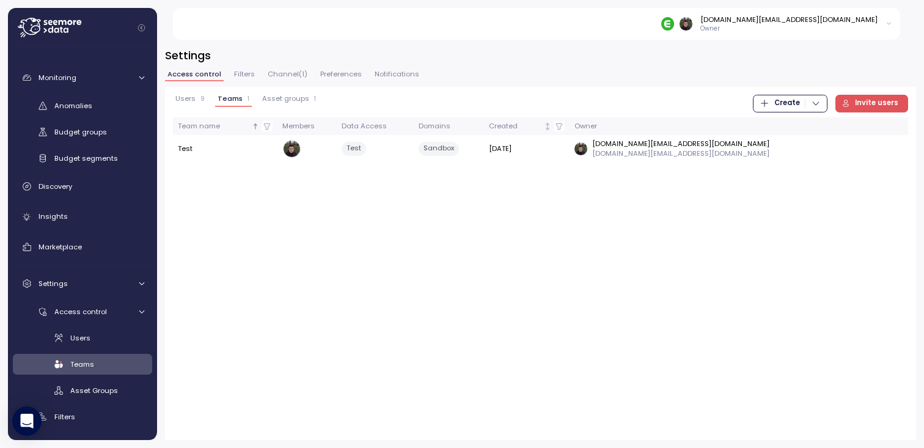
click at [193, 100] on span "Users" at bounding box center [185, 98] width 20 height 7
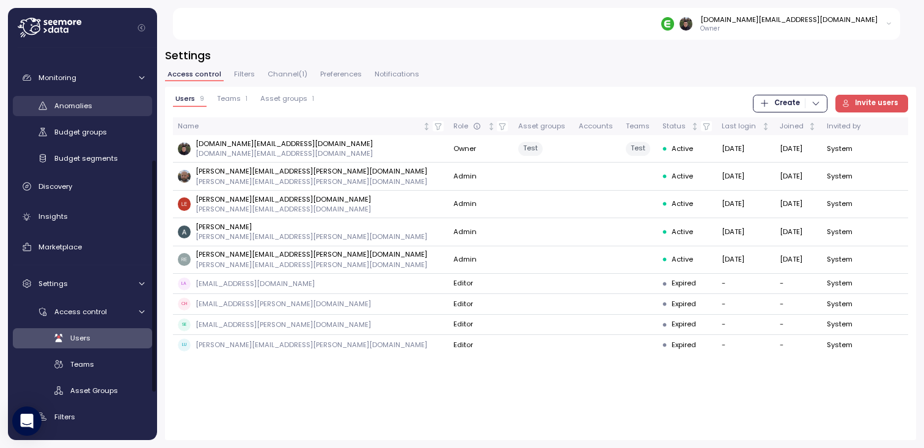
click at [77, 112] on link "Anomalies" at bounding box center [82, 106] width 139 height 20
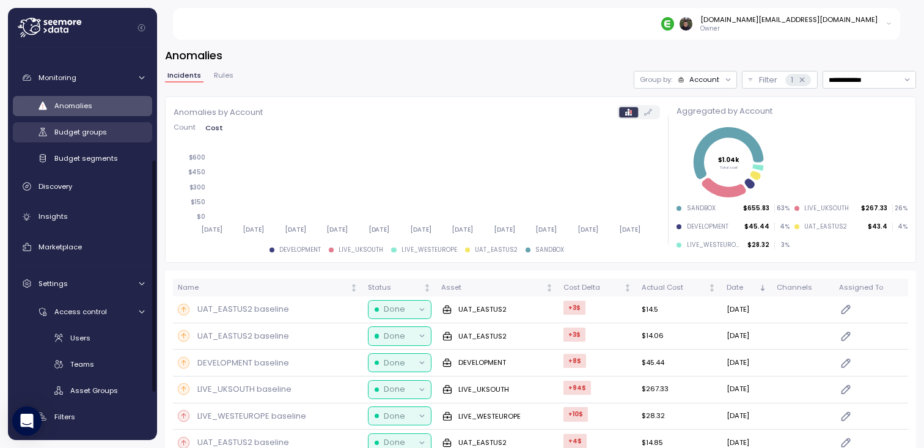
click at [97, 136] on span "Budget groups" at bounding box center [80, 132] width 53 height 10
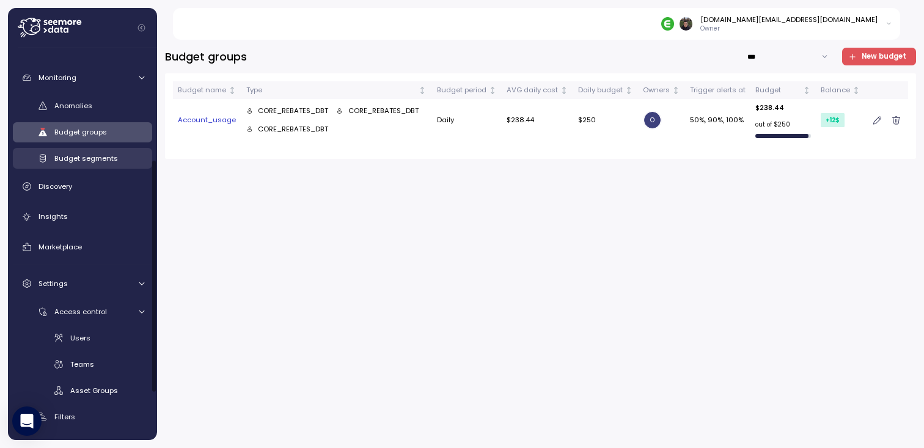
click at [86, 163] on div "Budget segments" at bounding box center [99, 158] width 90 height 12
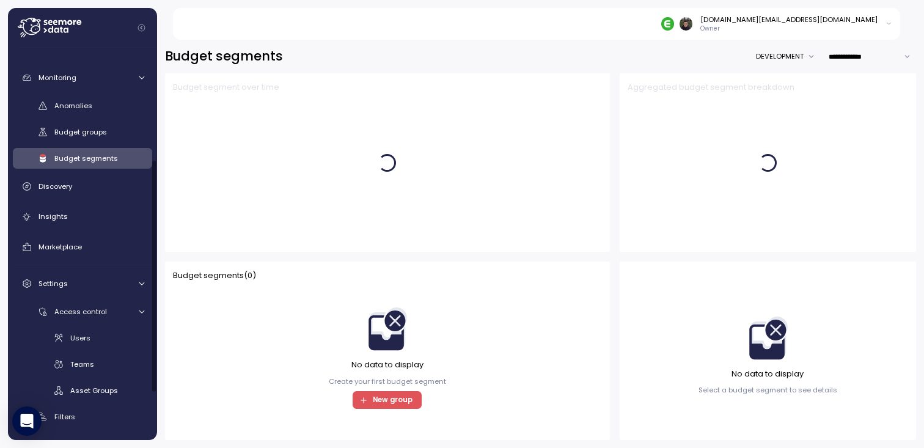
click at [86, 142] on div "Anomalies Budget groups Budget segments" at bounding box center [82, 132] width 139 height 73
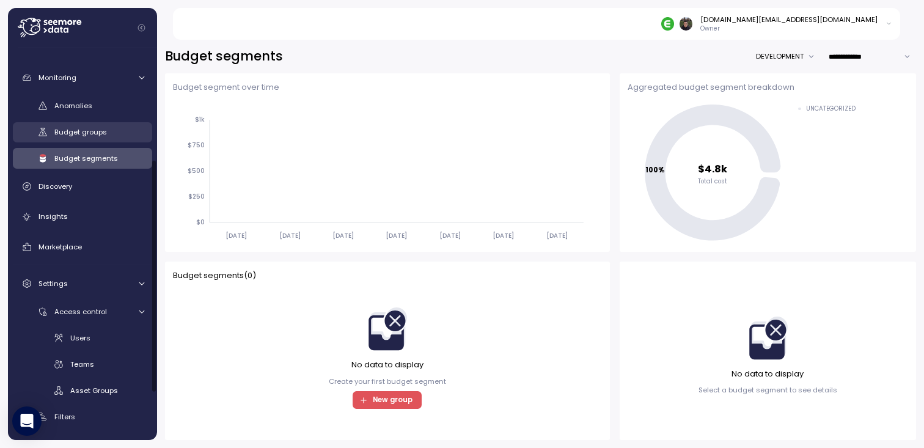
click at [87, 134] on span "Budget groups" at bounding box center [80, 132] width 53 height 10
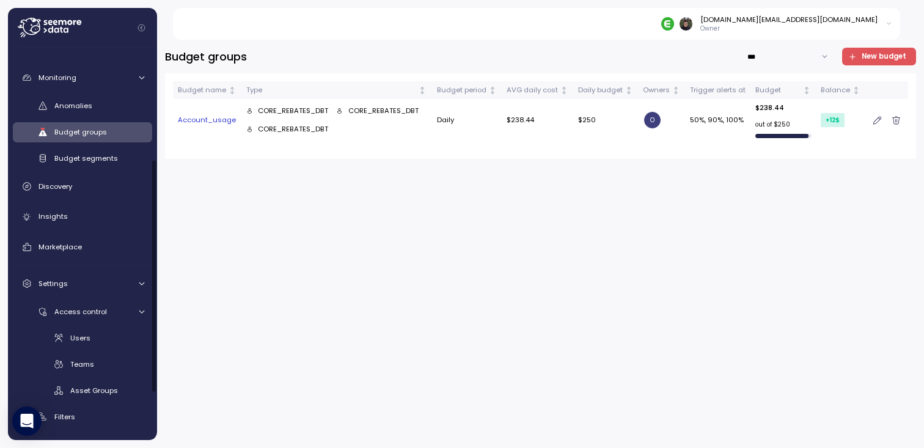
click at [86, 171] on div "Dashboard Cost Overview Compute Workloads Storage Cloud Services Clustering col…" at bounding box center [82, 189] width 139 height 631
click at [87, 159] on span "Budget segments" at bounding box center [86, 158] width 64 height 10
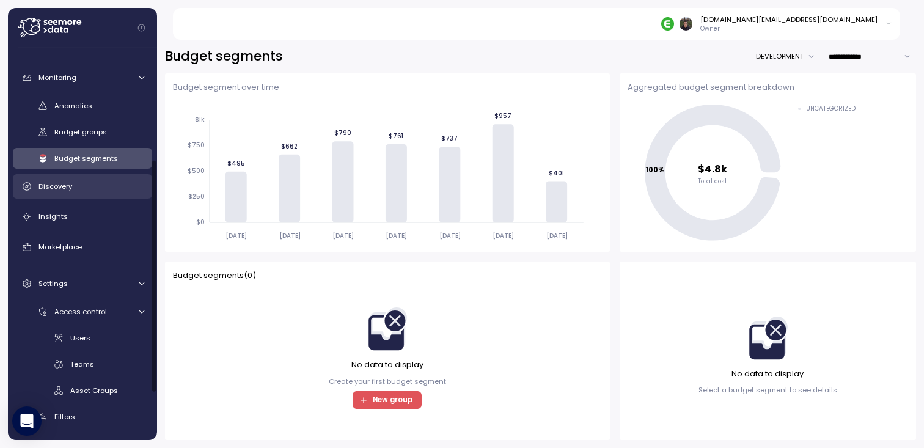
click at [81, 187] on div "Discovery" at bounding box center [91, 186] width 106 height 12
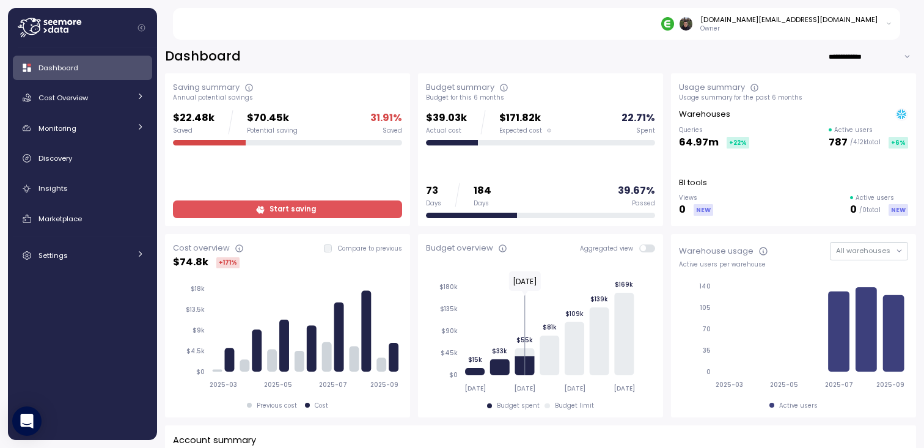
click at [320, 24] on div "[DOMAIN_NAME][EMAIL_ADDRESS][DOMAIN_NAME] Owner" at bounding box center [544, 24] width 714 height 32
click at [75, 216] on span "Marketplace" at bounding box center [59, 219] width 43 height 10
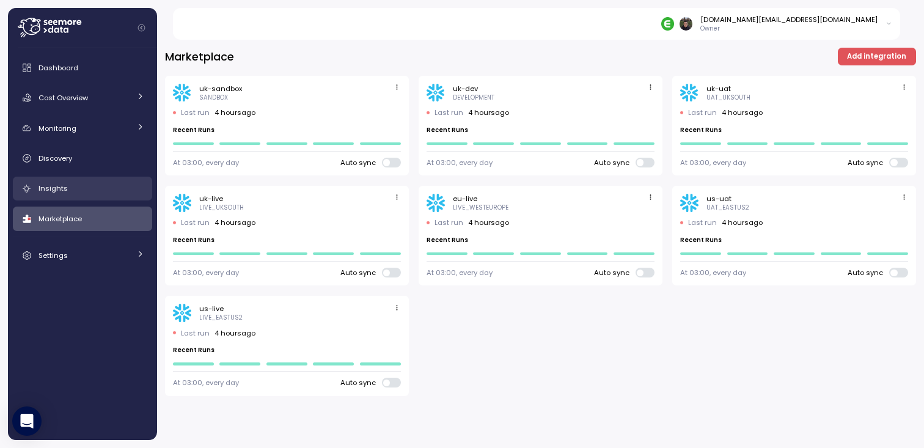
click at [84, 193] on div "Insights" at bounding box center [91, 188] width 106 height 12
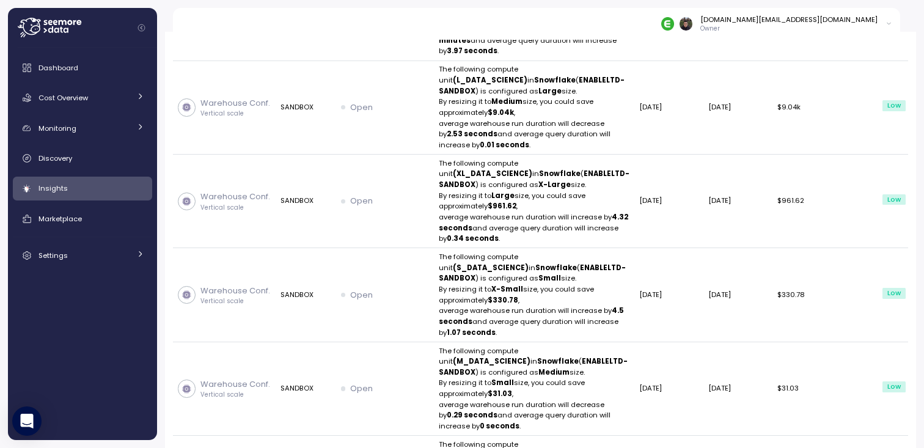
scroll to position [254, 0]
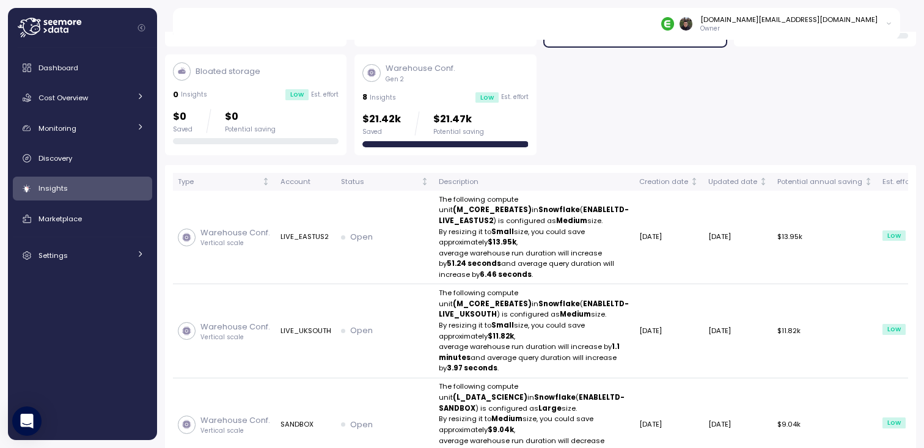
click at [76, 174] on div "Dashboard Cost Overview Compute Workloads Storage Cloud Services Clustering col…" at bounding box center [82, 162] width 139 height 212
click at [79, 166] on link "Discovery" at bounding box center [82, 158] width 139 height 24
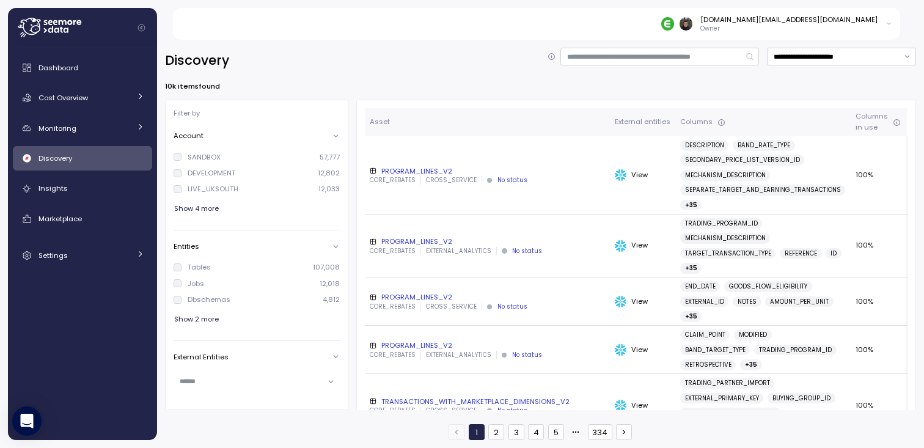
click at [84, 79] on div "Dashboard Cost Overview Compute Workloads Storage Cloud Services Clustering col…" at bounding box center [82, 162] width 139 height 212
click at [86, 70] on div "Dashboard" at bounding box center [91, 68] width 106 height 12
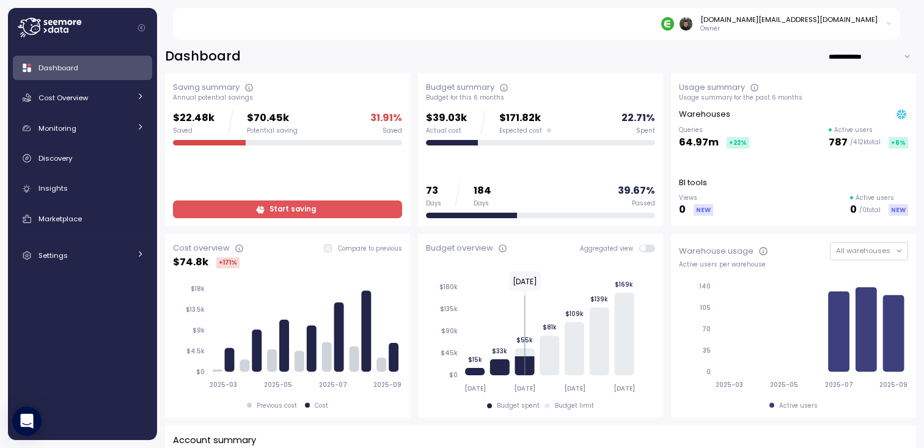
click at [414, 62] on div "**********" at bounding box center [540, 57] width 751 height 18
click at [378, 43] on div "**********" at bounding box center [540, 240] width 767 height 416
click at [403, 48] on div "**********" at bounding box center [540, 57] width 751 height 18
click at [56, 98] on span "Cost Overview" at bounding box center [62, 98] width 49 height 10
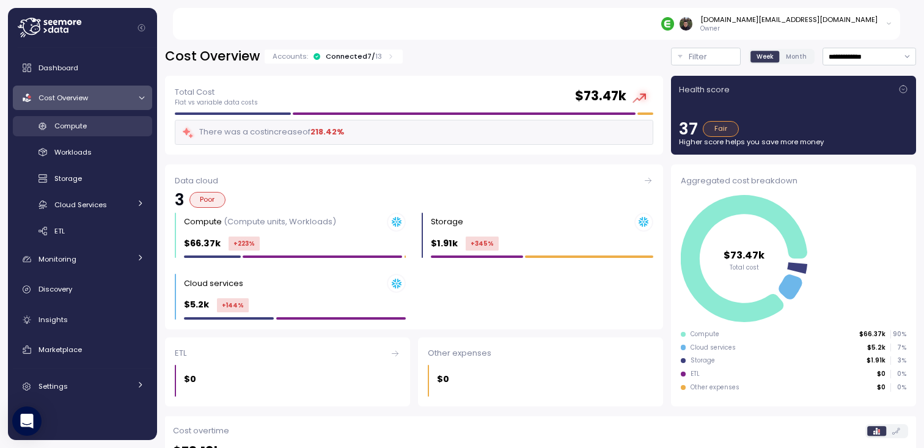
click at [60, 133] on link "Compute" at bounding box center [82, 126] width 139 height 20
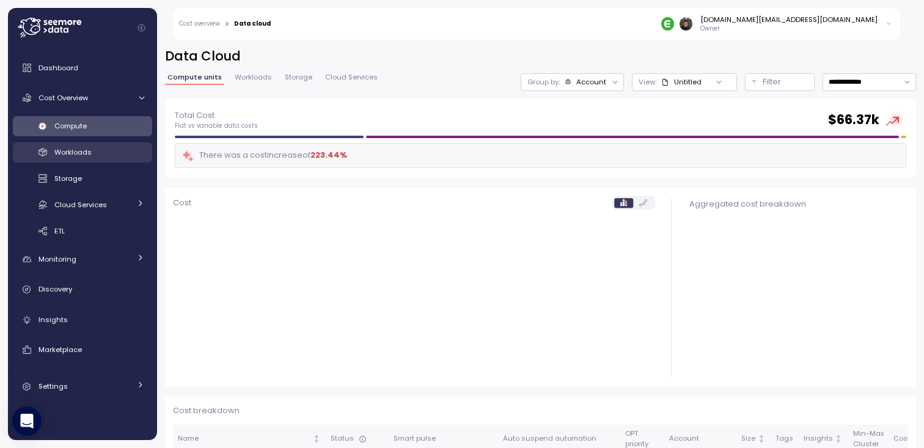
click at [64, 152] on span "Workloads" at bounding box center [72, 152] width 37 height 10
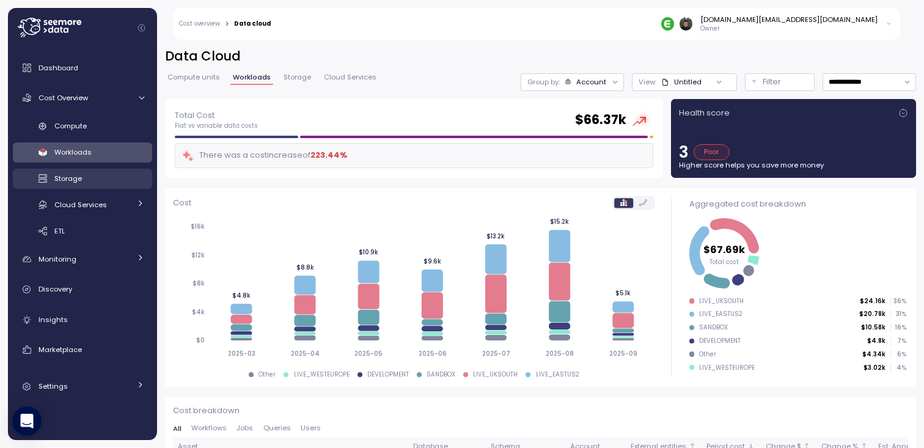
click at [65, 174] on span "Storage" at bounding box center [67, 179] width 27 height 10
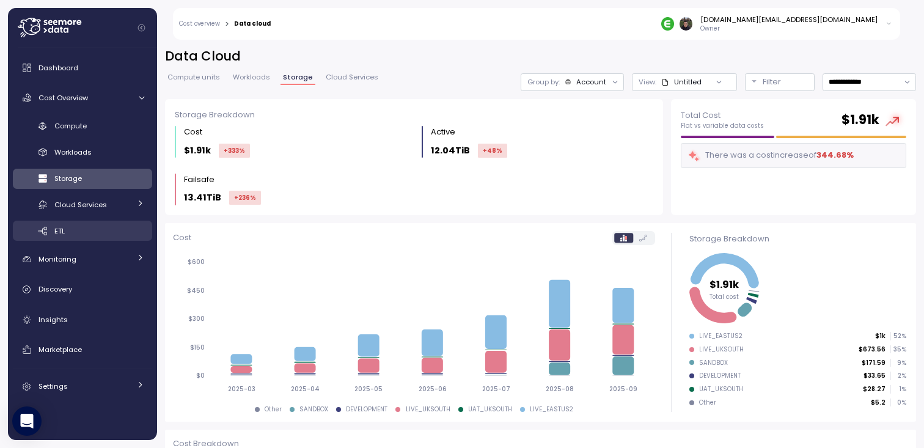
click at [70, 230] on div "ETL" at bounding box center [99, 231] width 90 height 12
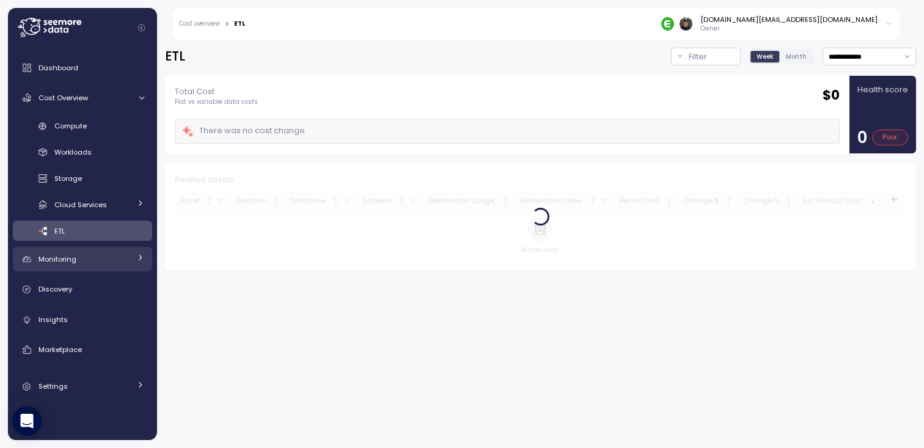
click at [69, 264] on span "Monitoring" at bounding box center [57, 259] width 38 height 10
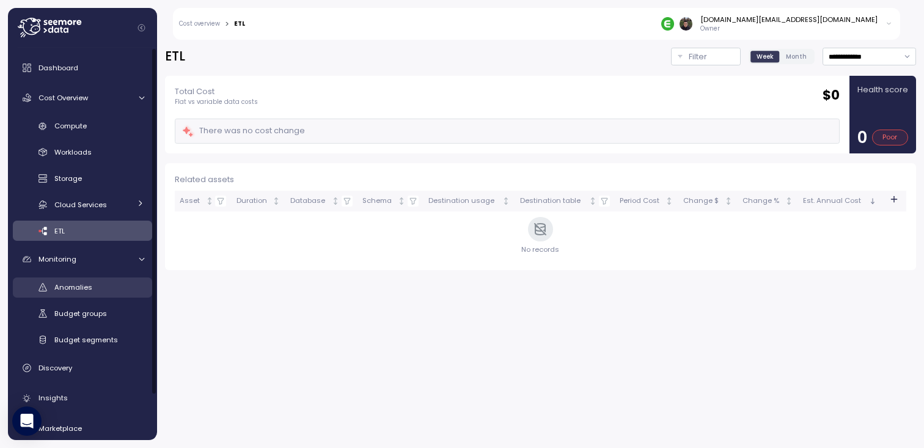
click at [69, 283] on span "Anomalies" at bounding box center [73, 287] width 38 height 10
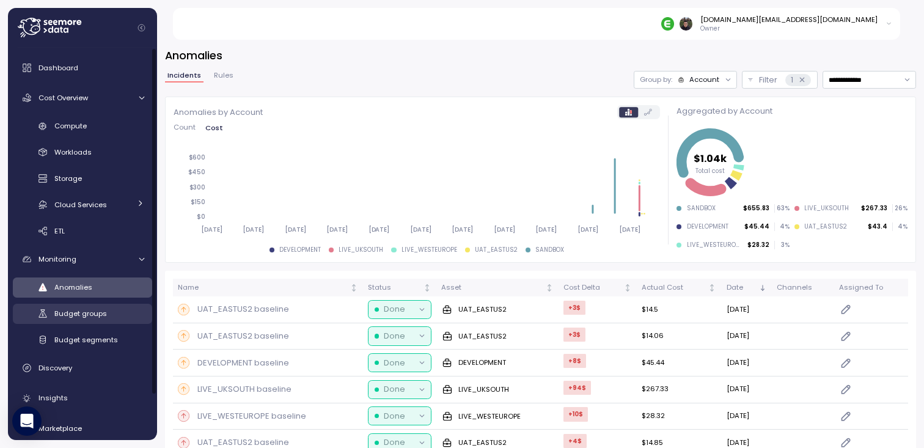
click at [68, 315] on span "Budget groups" at bounding box center [80, 314] width 53 height 10
click at [66, 340] on span "Budget segments" at bounding box center [86, 340] width 64 height 10
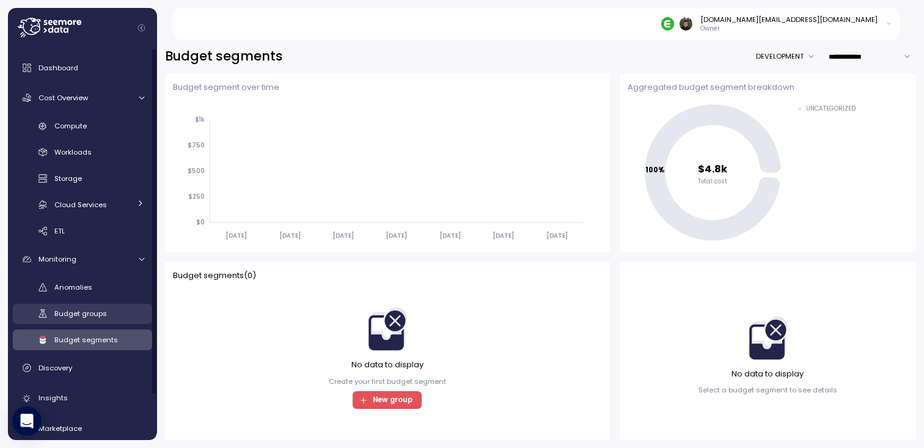
click at [68, 320] on link "Budget groups" at bounding box center [82, 314] width 139 height 20
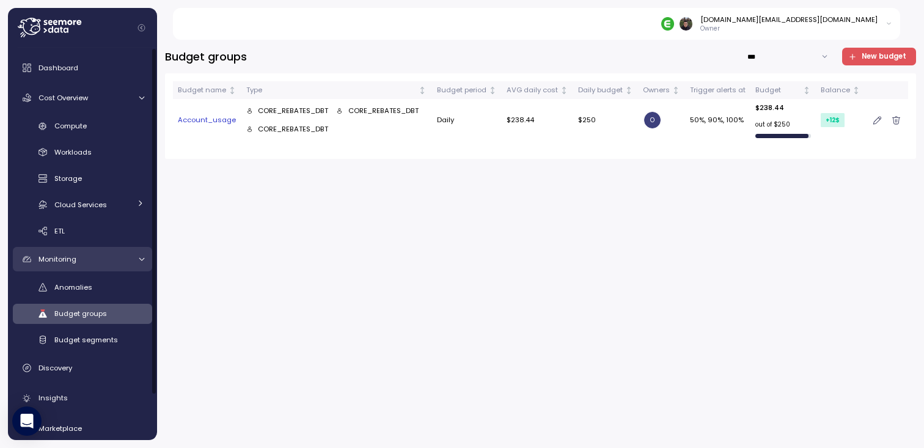
click at [79, 260] on div "Monitoring" at bounding box center [84, 259] width 92 height 12
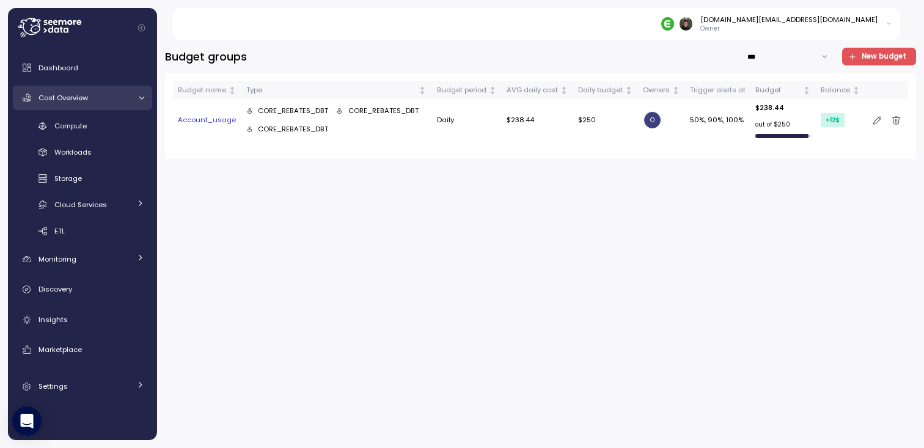
click at [128, 100] on div "Cost Overview" at bounding box center [84, 98] width 92 height 12
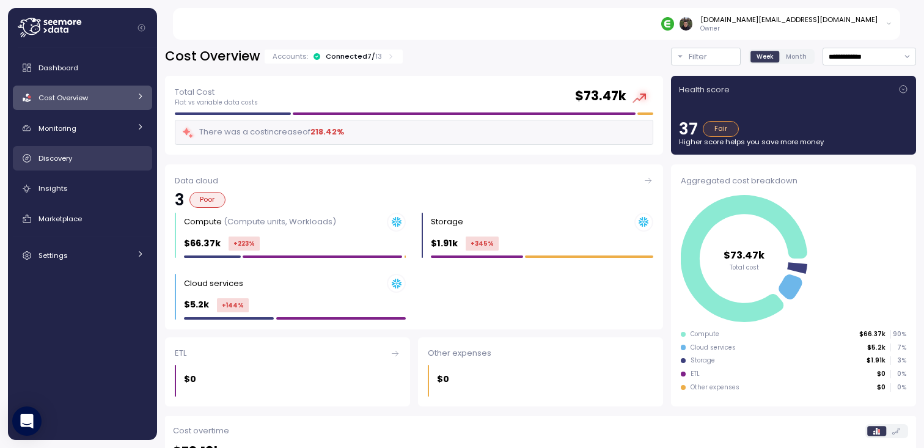
click at [94, 150] on link "Discovery" at bounding box center [82, 158] width 139 height 24
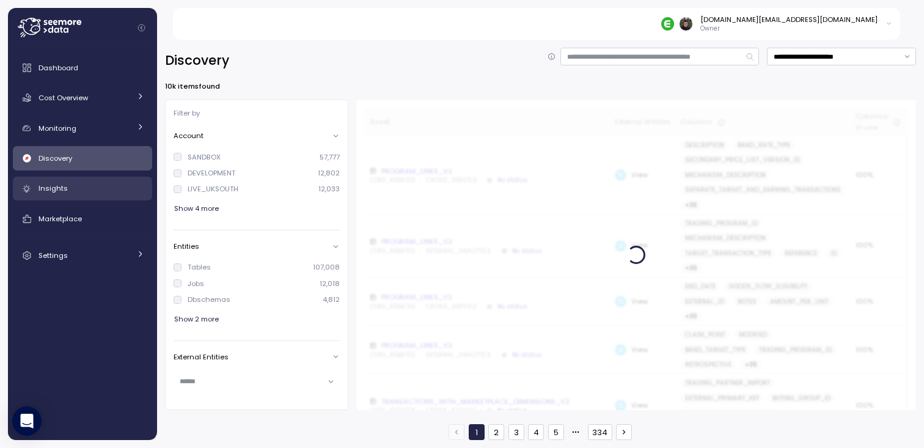
click at [88, 182] on div "Insights" at bounding box center [91, 188] width 106 height 12
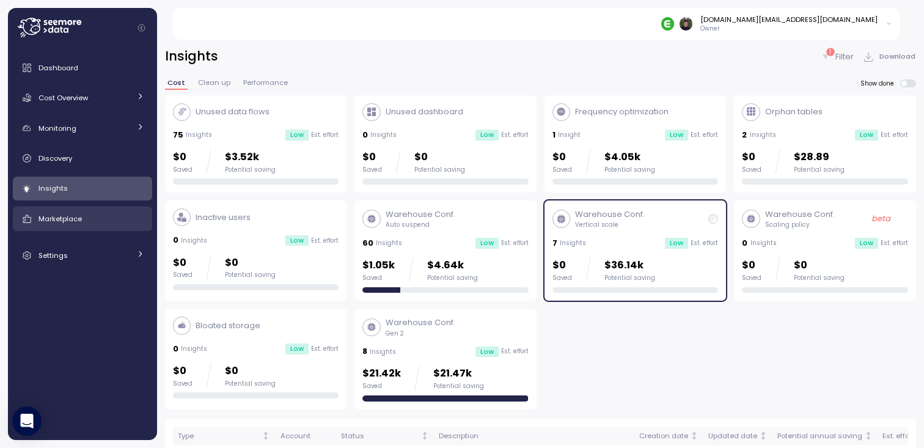
click at [88, 210] on link "Marketplace" at bounding box center [82, 219] width 139 height 24
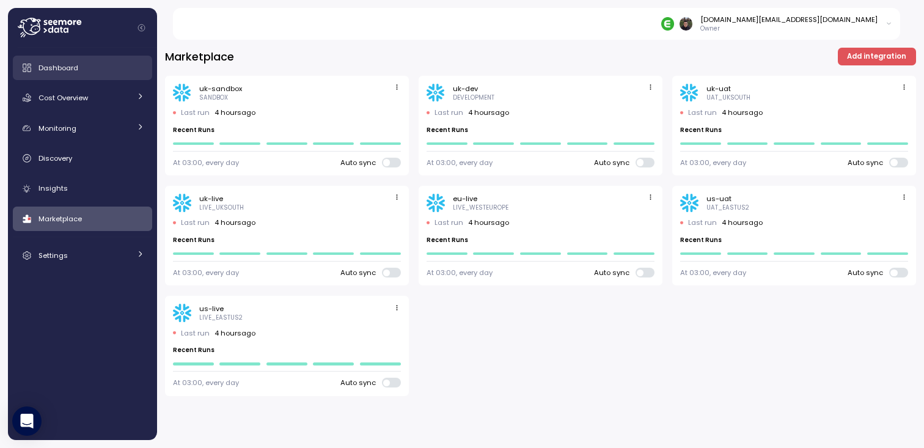
click at [95, 65] on div "Dashboard" at bounding box center [91, 68] width 106 height 12
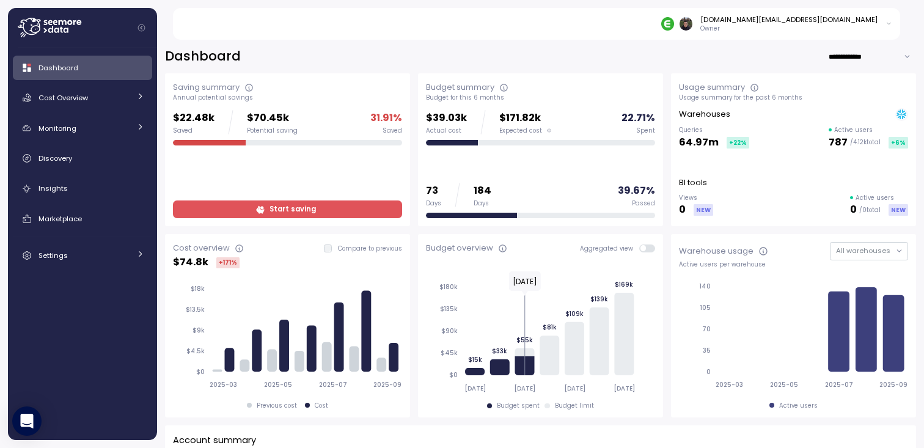
click at [369, 49] on div "**********" at bounding box center [540, 57] width 751 height 18
click at [48, 92] on div "Cost Overview" at bounding box center [84, 98] width 92 height 12
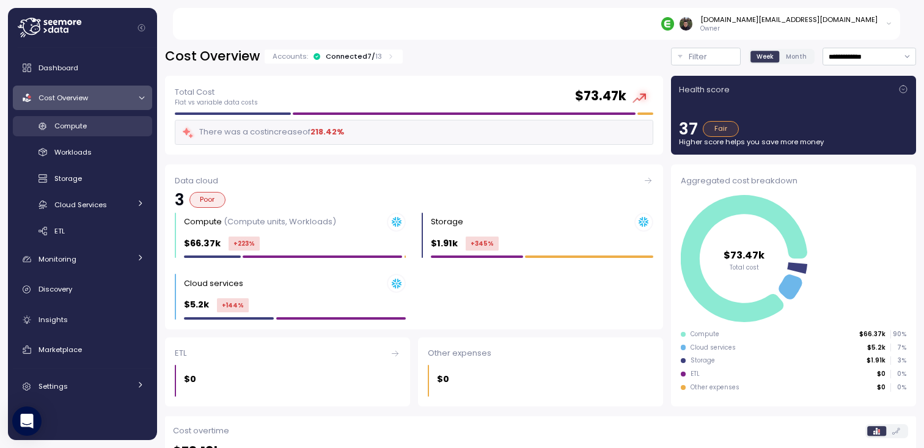
click at [65, 133] on link "Compute" at bounding box center [82, 126] width 139 height 20
click at [65, 152] on span "Workloads" at bounding box center [72, 152] width 37 height 10
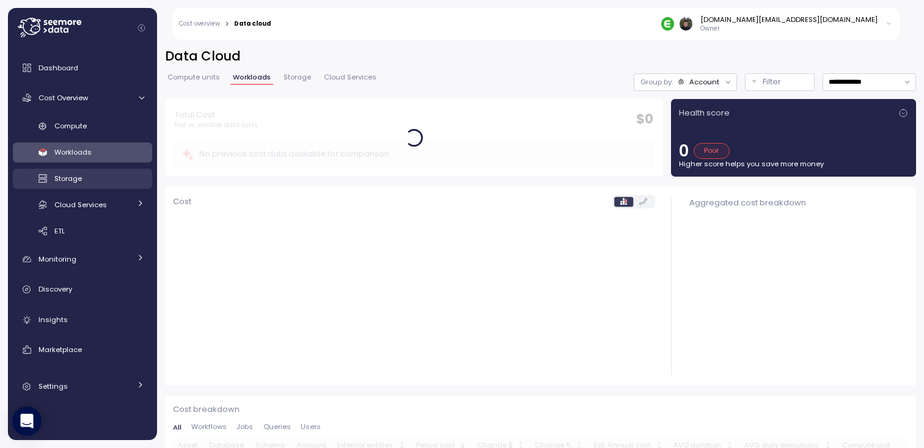
click at [65, 172] on div "Storage" at bounding box center [99, 178] width 90 height 12
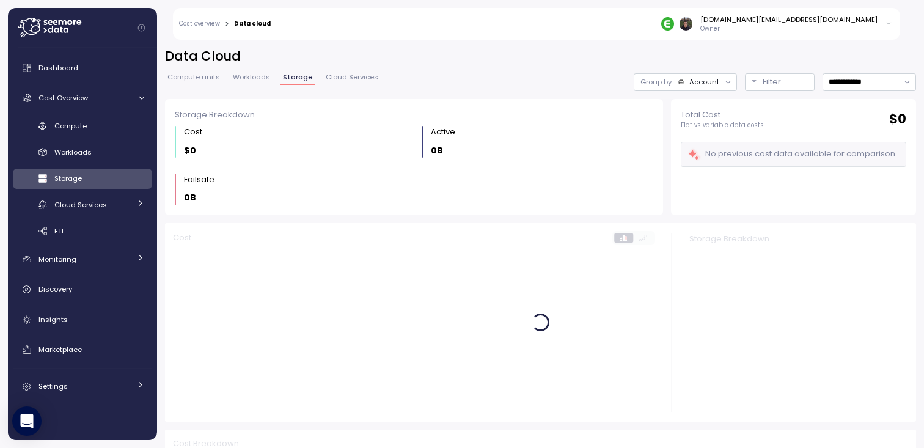
click at [65, 193] on div "Compute Workloads Storage Cloud Services Clustering columns Pipes AI Services S…" at bounding box center [82, 178] width 139 height 125
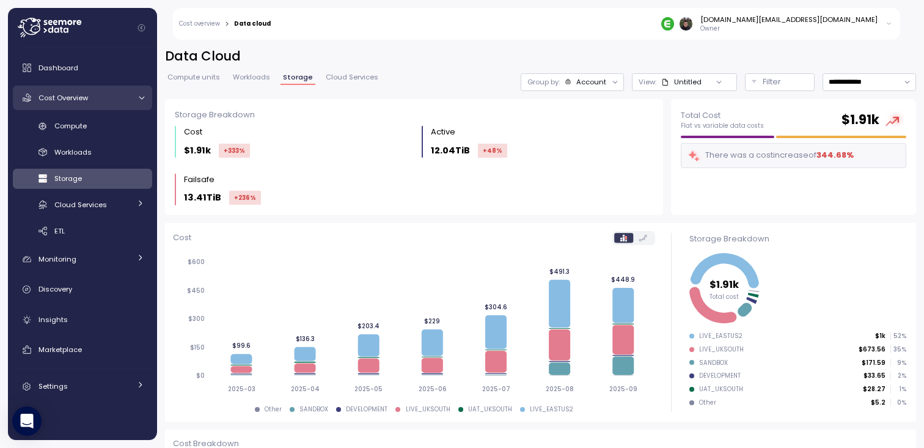
click at [95, 101] on div "Cost Overview" at bounding box center [84, 98] width 92 height 12
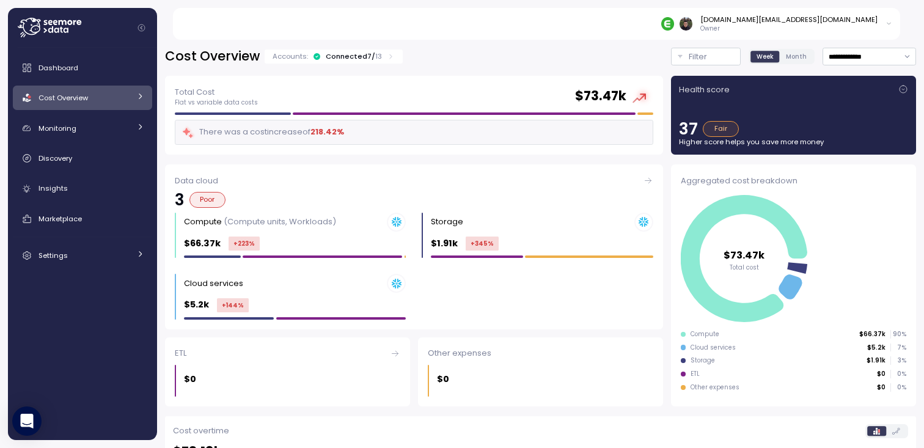
click at [128, 114] on div "Dashboard Cost Overview Compute Workloads Storage Cloud Services Clustering col…" at bounding box center [82, 162] width 139 height 212
click at [115, 133] on div "Monitoring" at bounding box center [84, 128] width 92 height 12
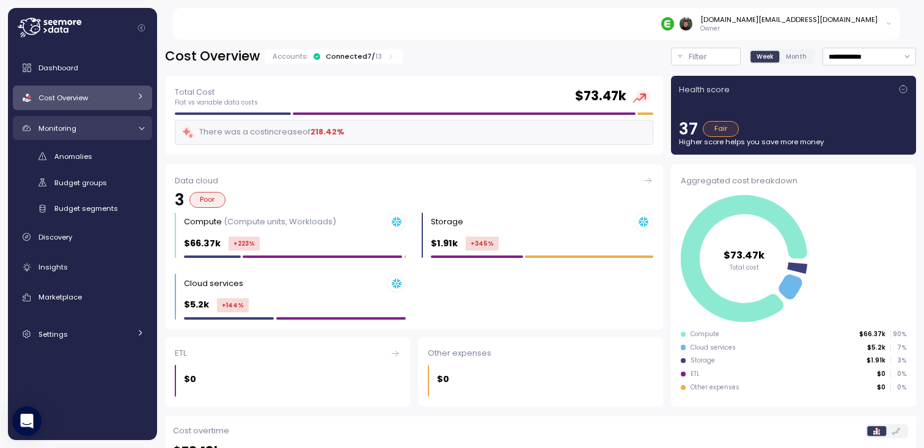
click at [119, 128] on div "Monitoring" at bounding box center [84, 128] width 92 height 12
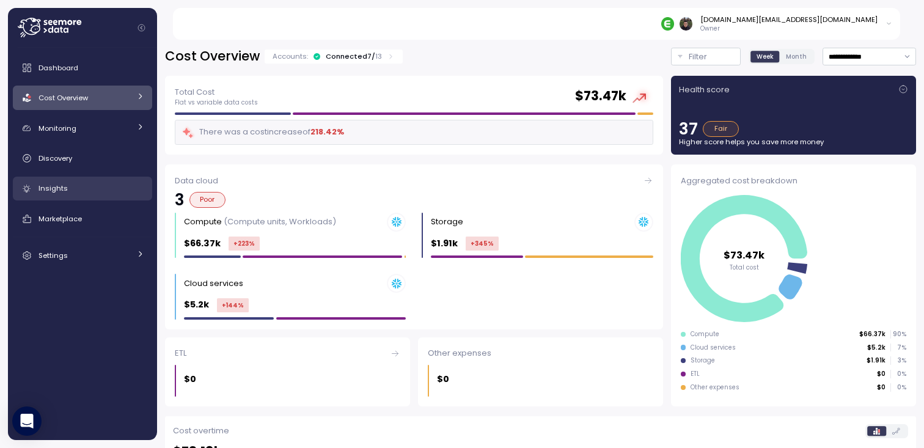
click at [101, 185] on div "Insights" at bounding box center [91, 188] width 106 height 12
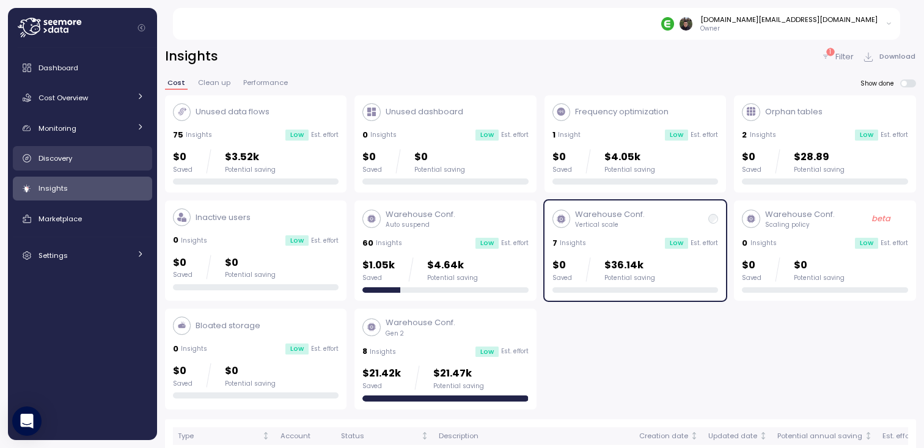
click at [107, 158] on div "Discovery" at bounding box center [91, 158] width 106 height 12
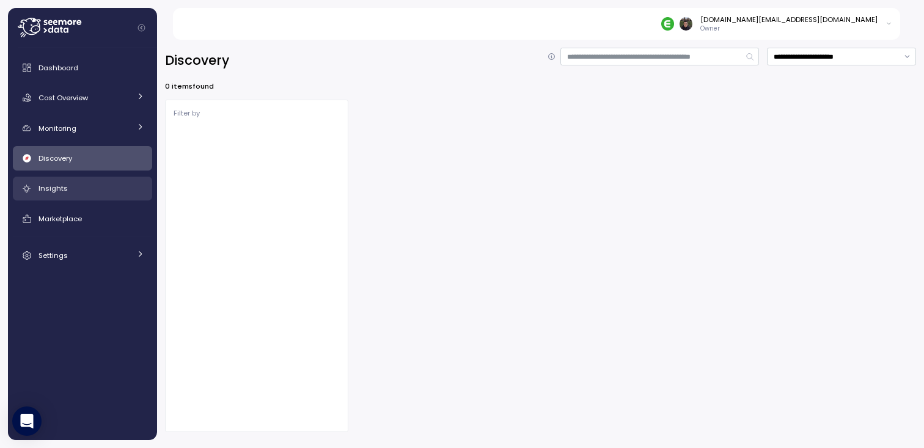
click at [101, 193] on div "Insights" at bounding box center [91, 188] width 106 height 12
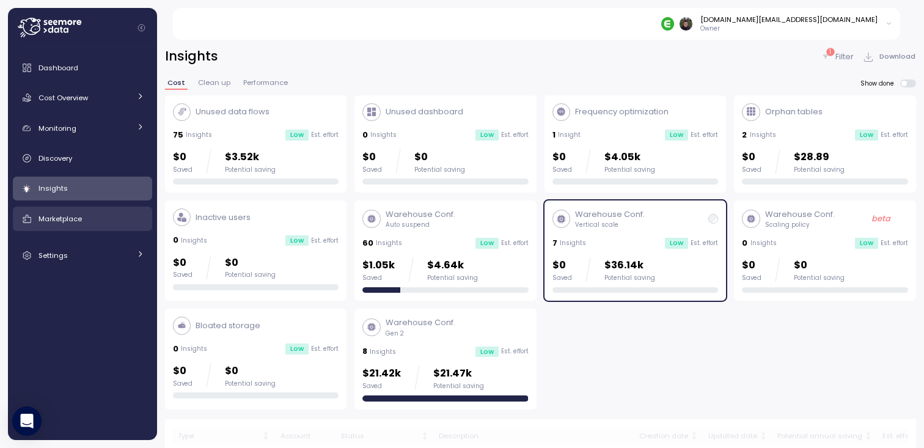
click at [97, 220] on div "Marketplace" at bounding box center [91, 219] width 106 height 12
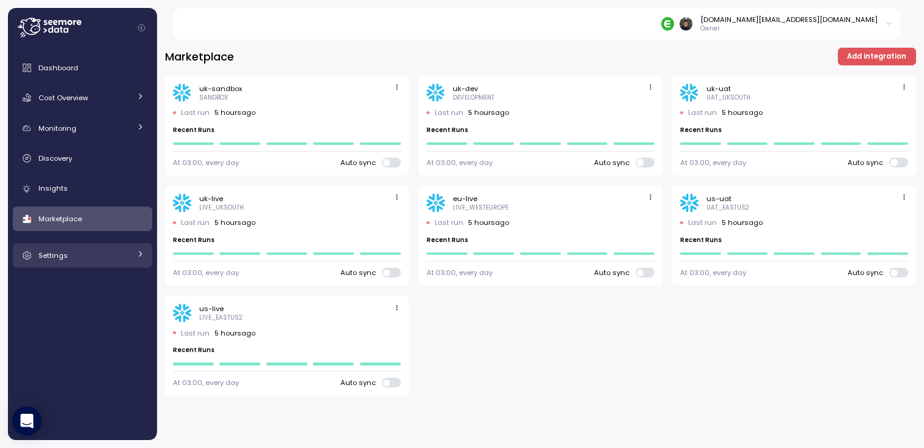
click at [96, 247] on link "Settings" at bounding box center [82, 255] width 139 height 24
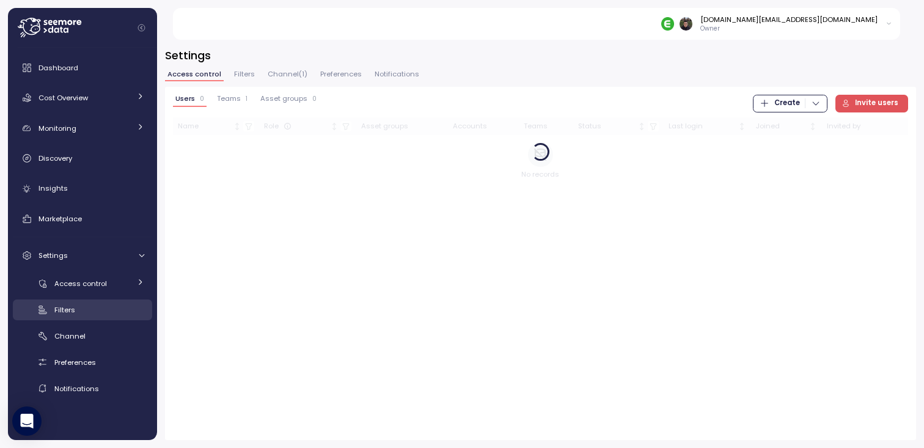
click at [89, 301] on link "Filters" at bounding box center [82, 309] width 139 height 20
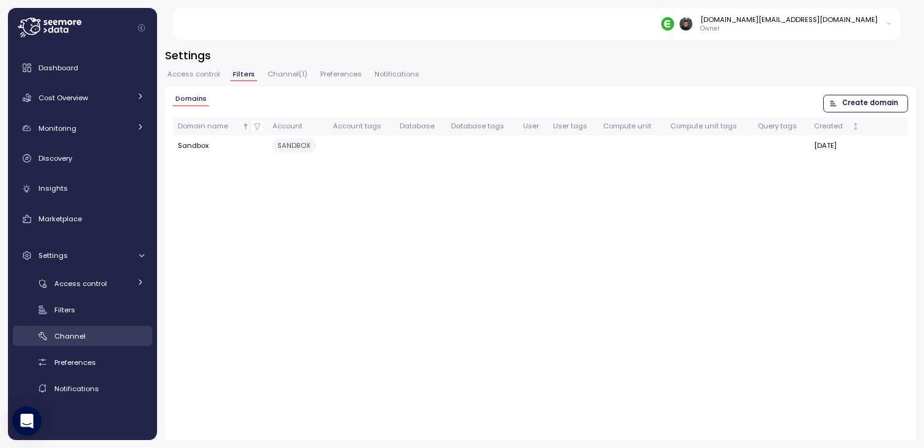
click at [85, 329] on link "Channel" at bounding box center [82, 336] width 139 height 20
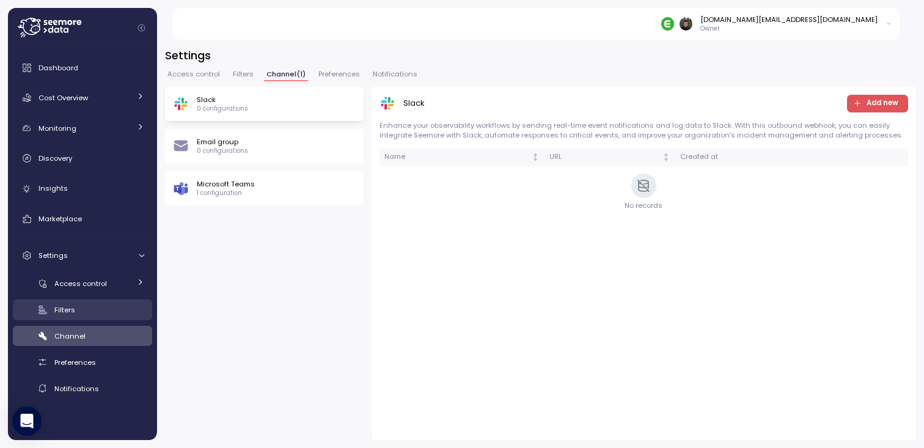
click at [86, 311] on div "Filters" at bounding box center [99, 310] width 90 height 12
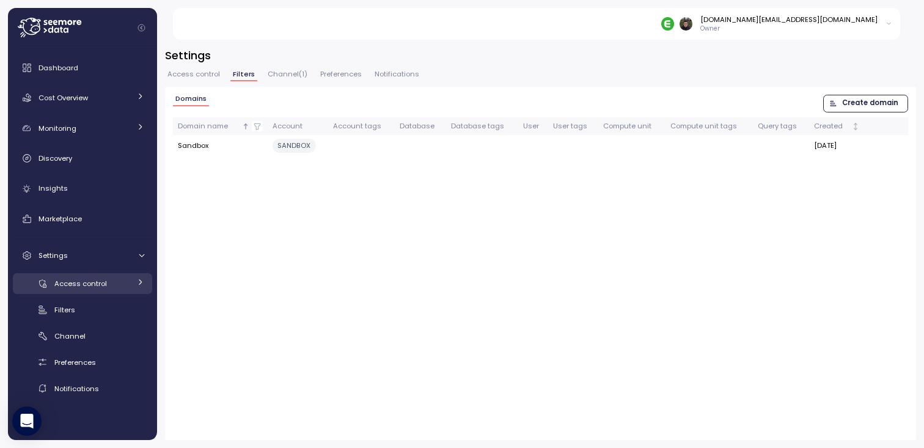
click at [95, 279] on span "Access control" at bounding box center [80, 284] width 53 height 10
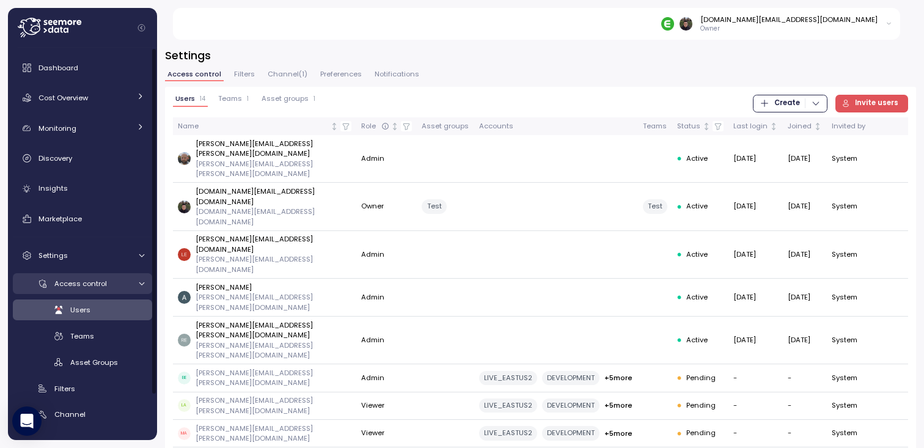
click at [95, 279] on span "Access control" at bounding box center [80, 284] width 53 height 10
click at [95, 291] on link "Access control" at bounding box center [82, 283] width 139 height 20
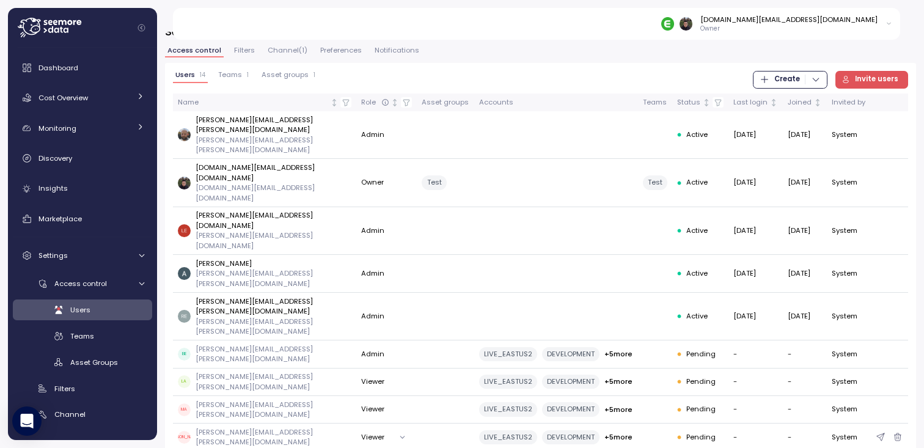
scroll to position [20, 0]
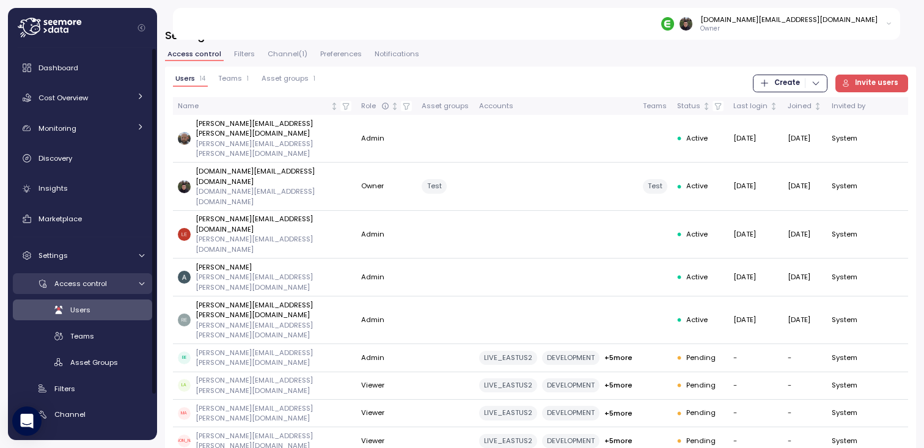
click at [135, 283] on div at bounding box center [140, 284] width 12 height 8
